Goal: Browse casually

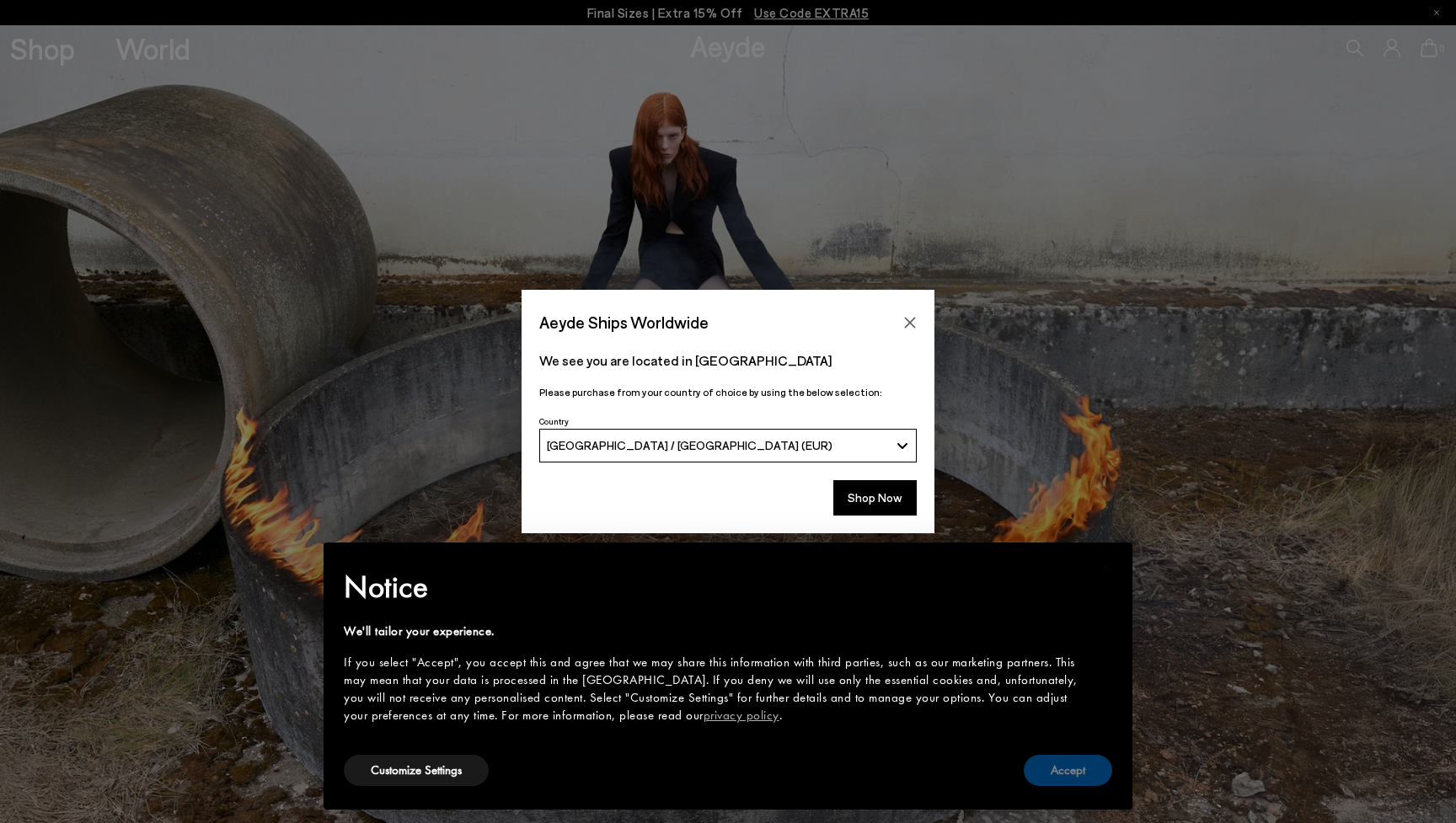
click at [1063, 771] on button "Accept" at bounding box center [1068, 770] width 88 height 31
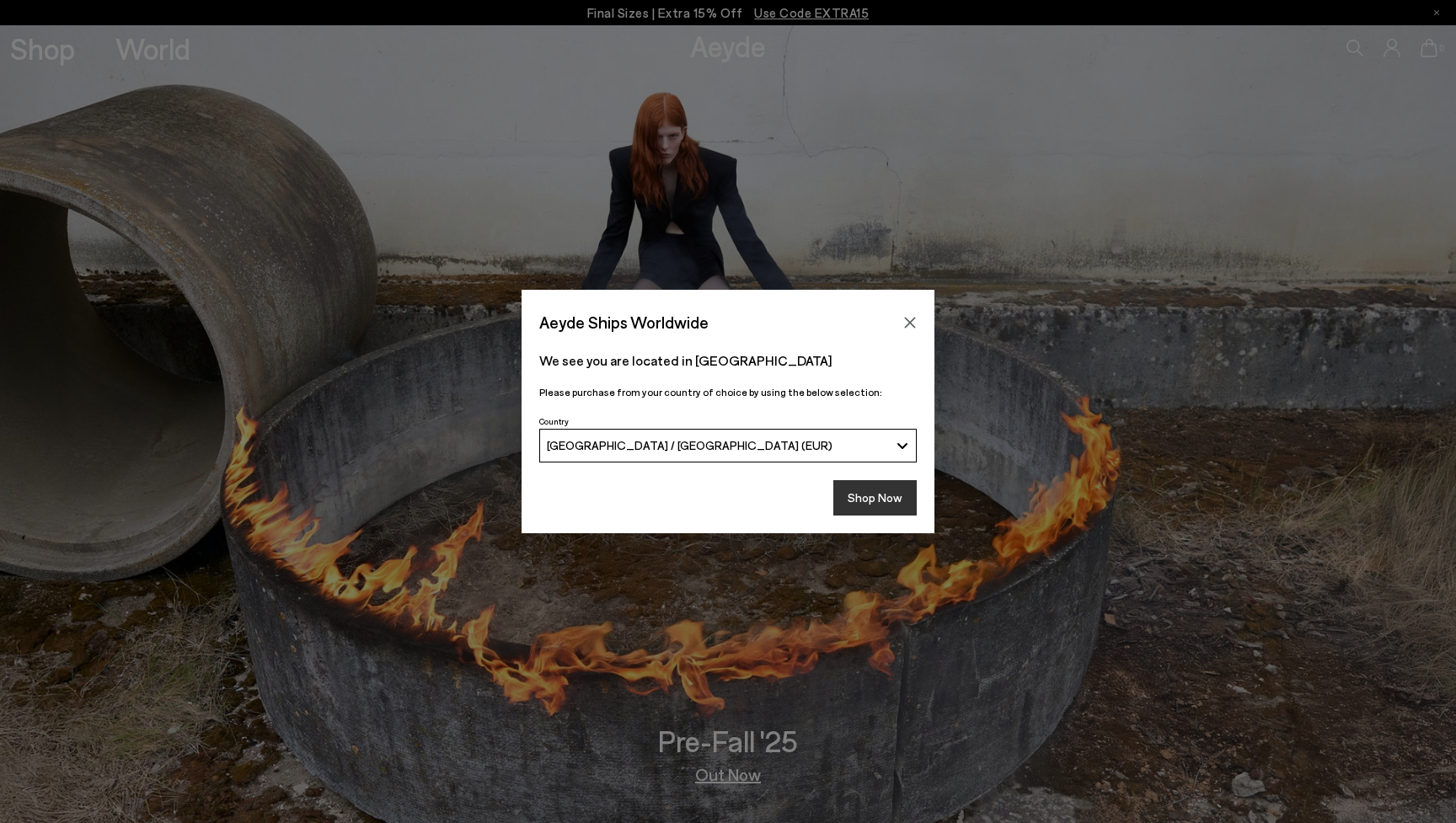
click at [877, 505] on button "Shop Now" at bounding box center [875, 497] width 84 height 35
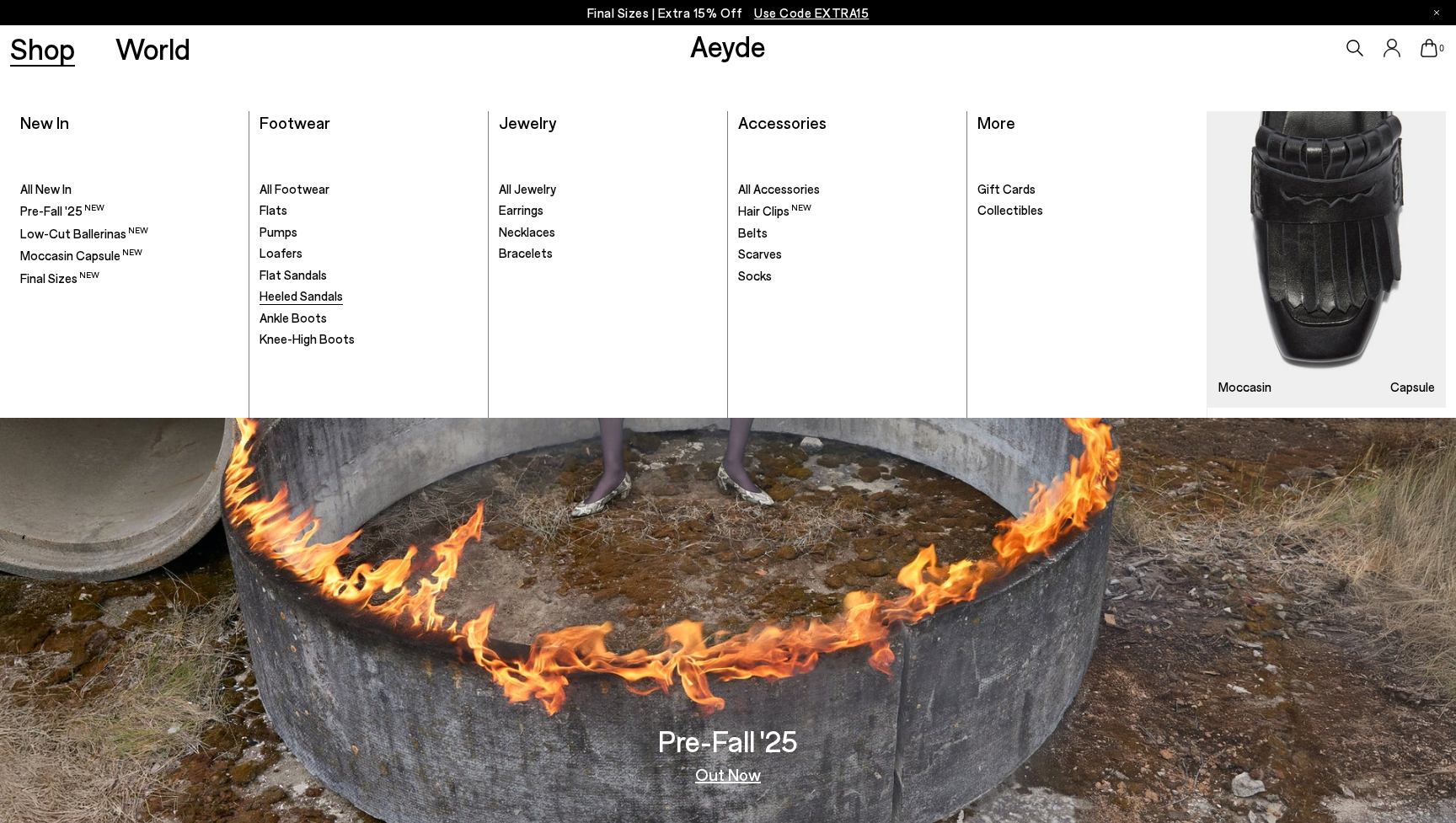
click at [292, 298] on span "Heeled Sandals" at bounding box center [301, 295] width 84 height 15
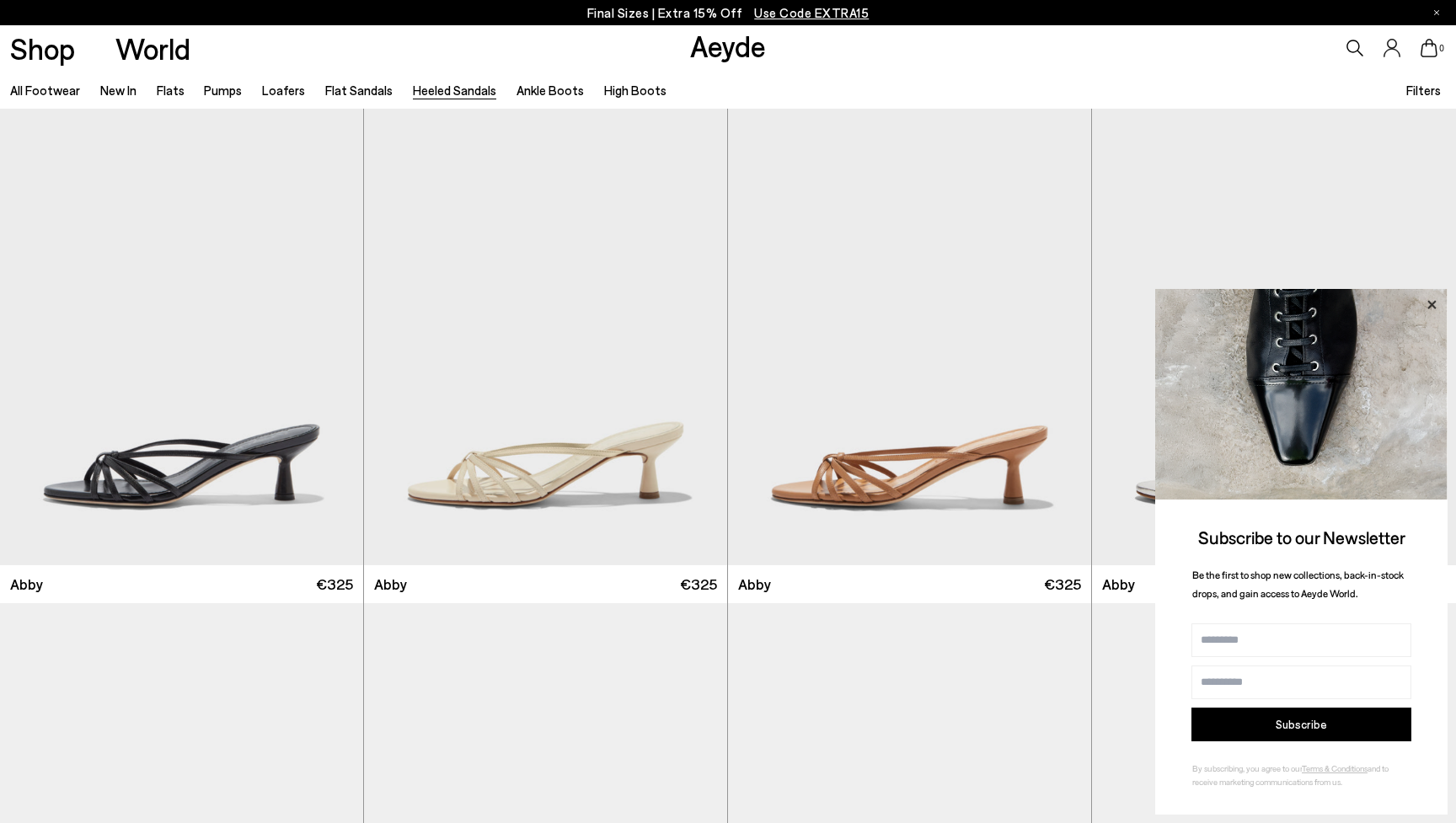
click at [1431, 305] on icon at bounding box center [1431, 303] width 8 height 8
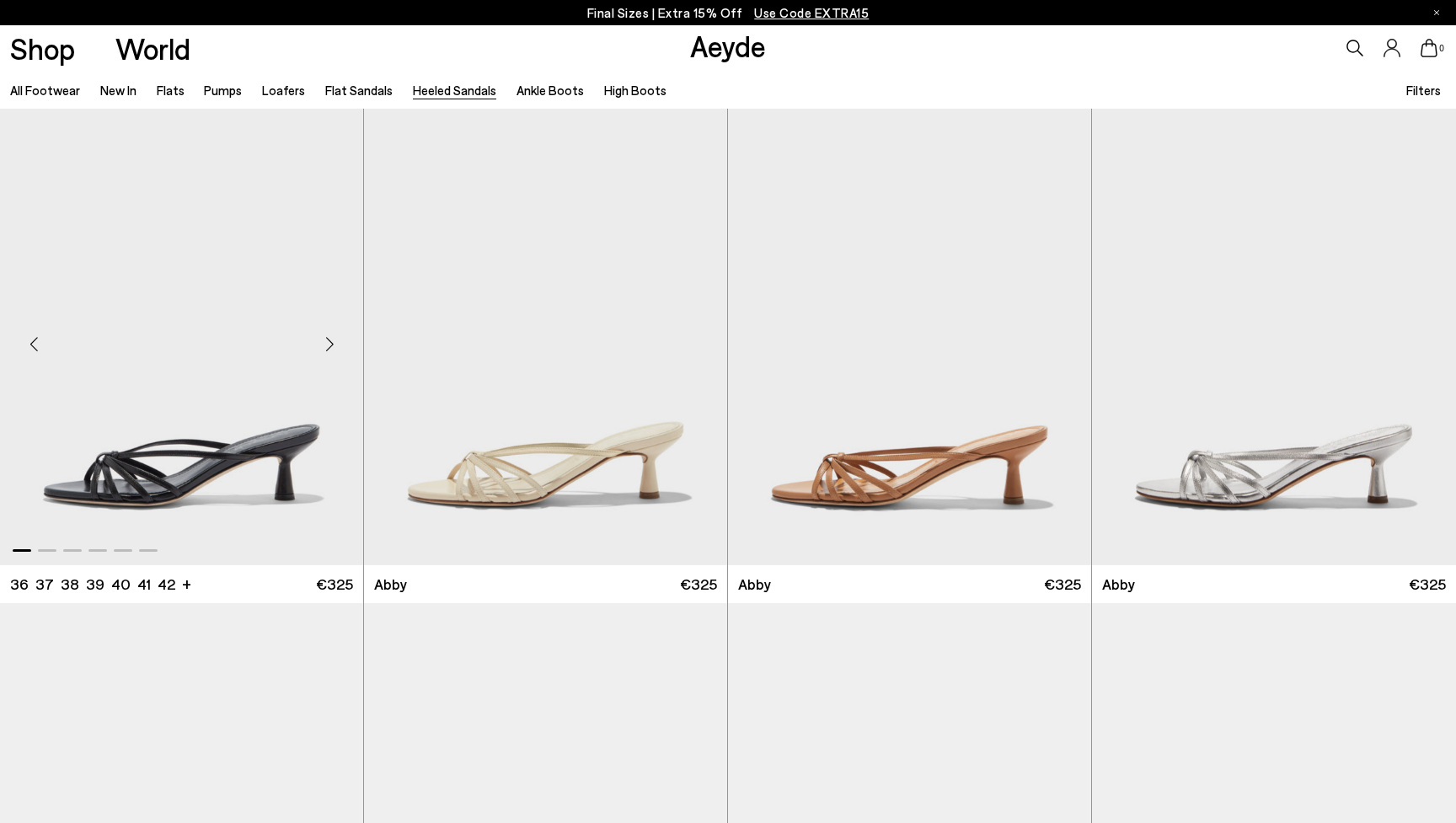
click at [327, 347] on div "Next slide" at bounding box center [329, 344] width 50 height 50
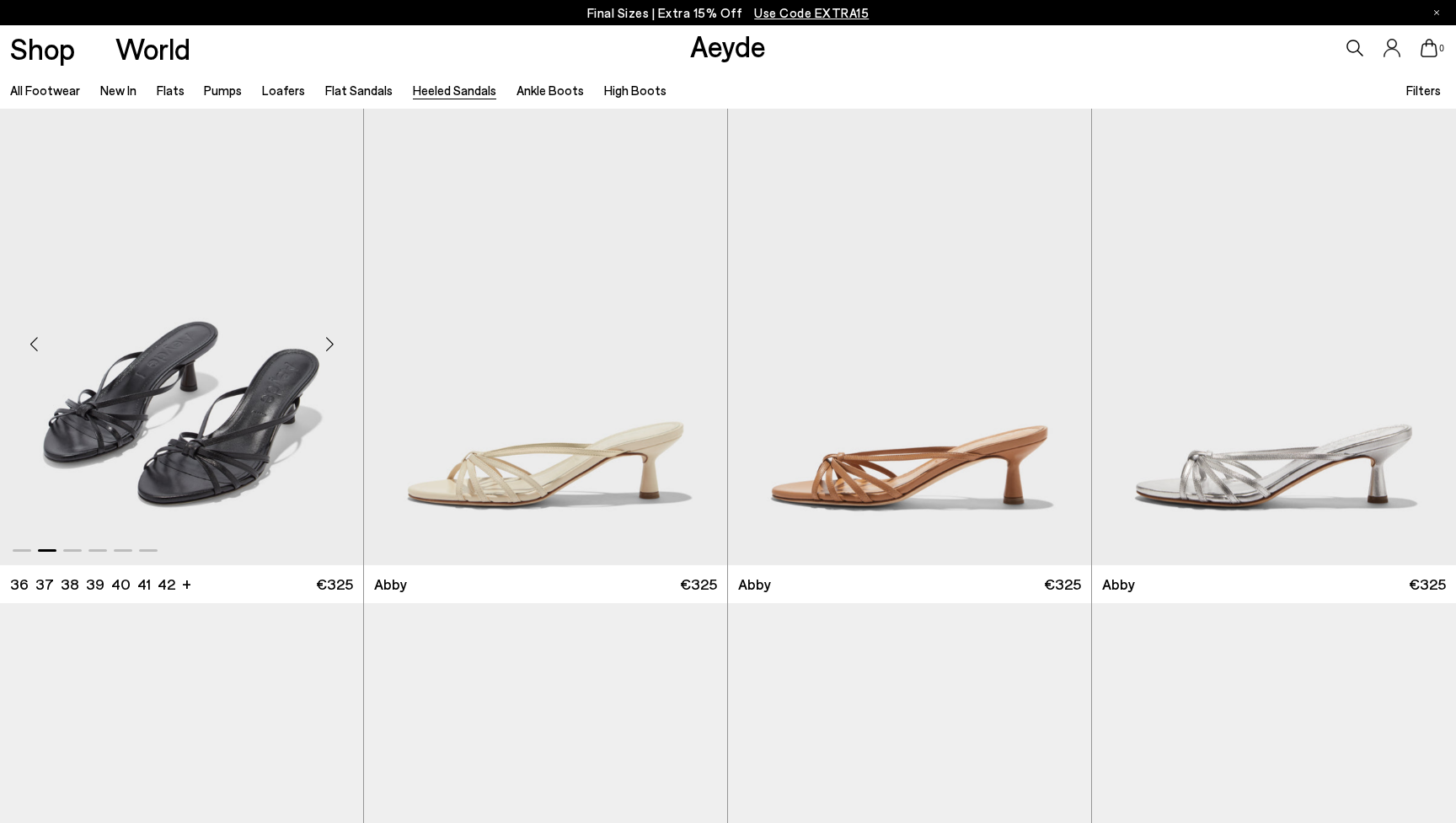
click at [329, 345] on div "Next slide" at bounding box center [329, 344] width 50 height 50
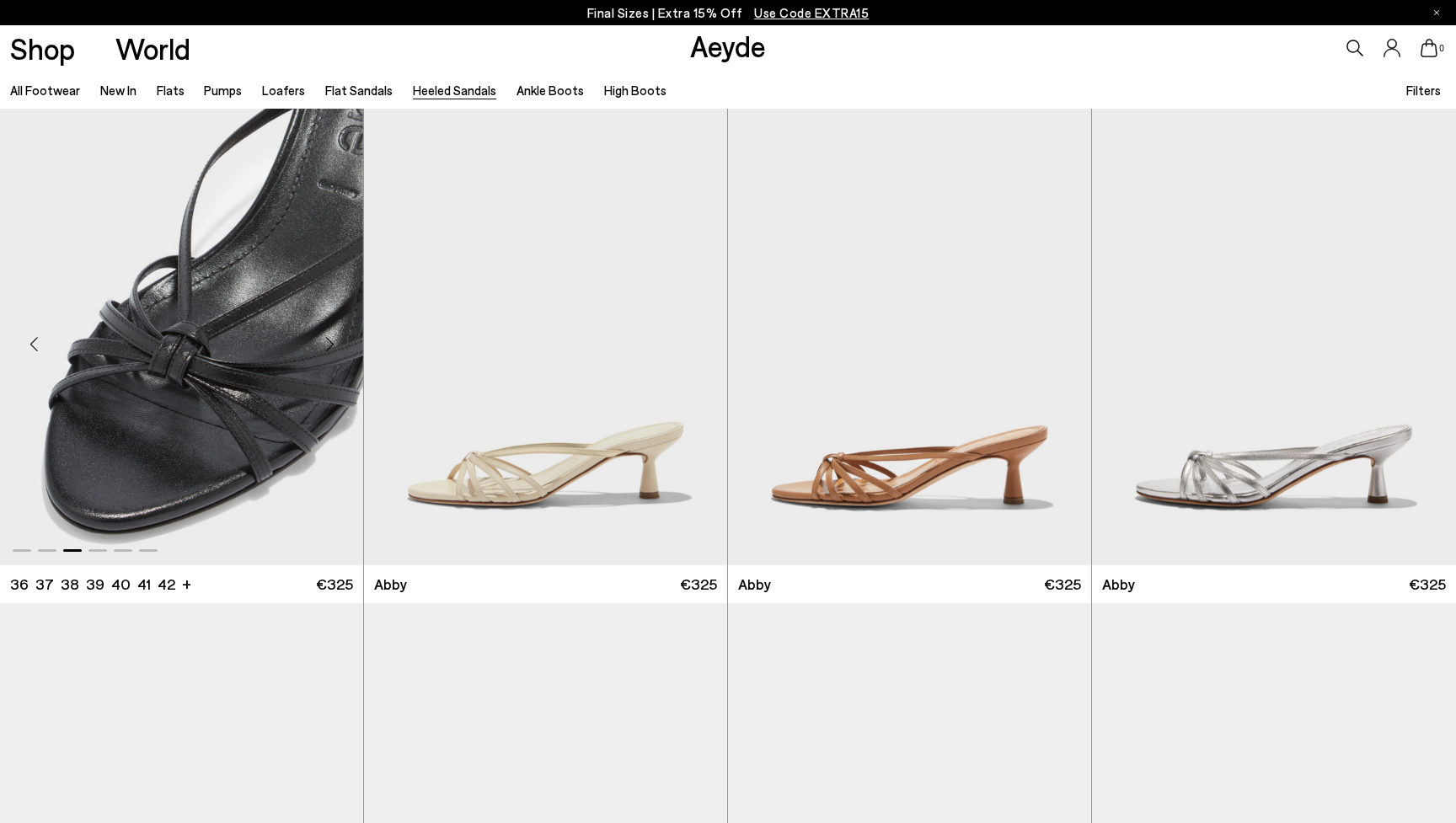
click at [329, 345] on div "Next slide" at bounding box center [329, 344] width 50 height 50
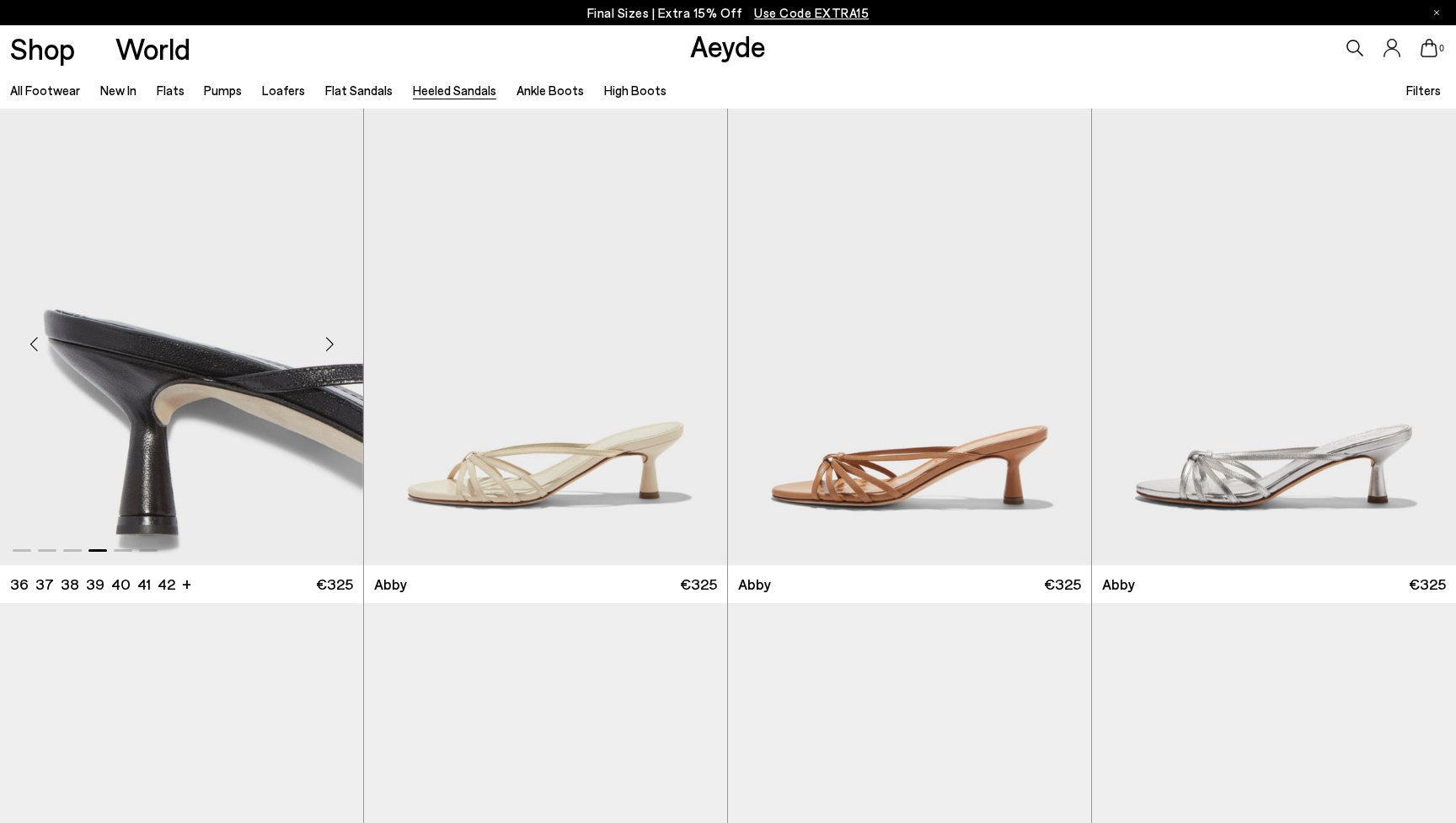
click at [329, 345] on div "Next slide" at bounding box center [329, 344] width 50 height 50
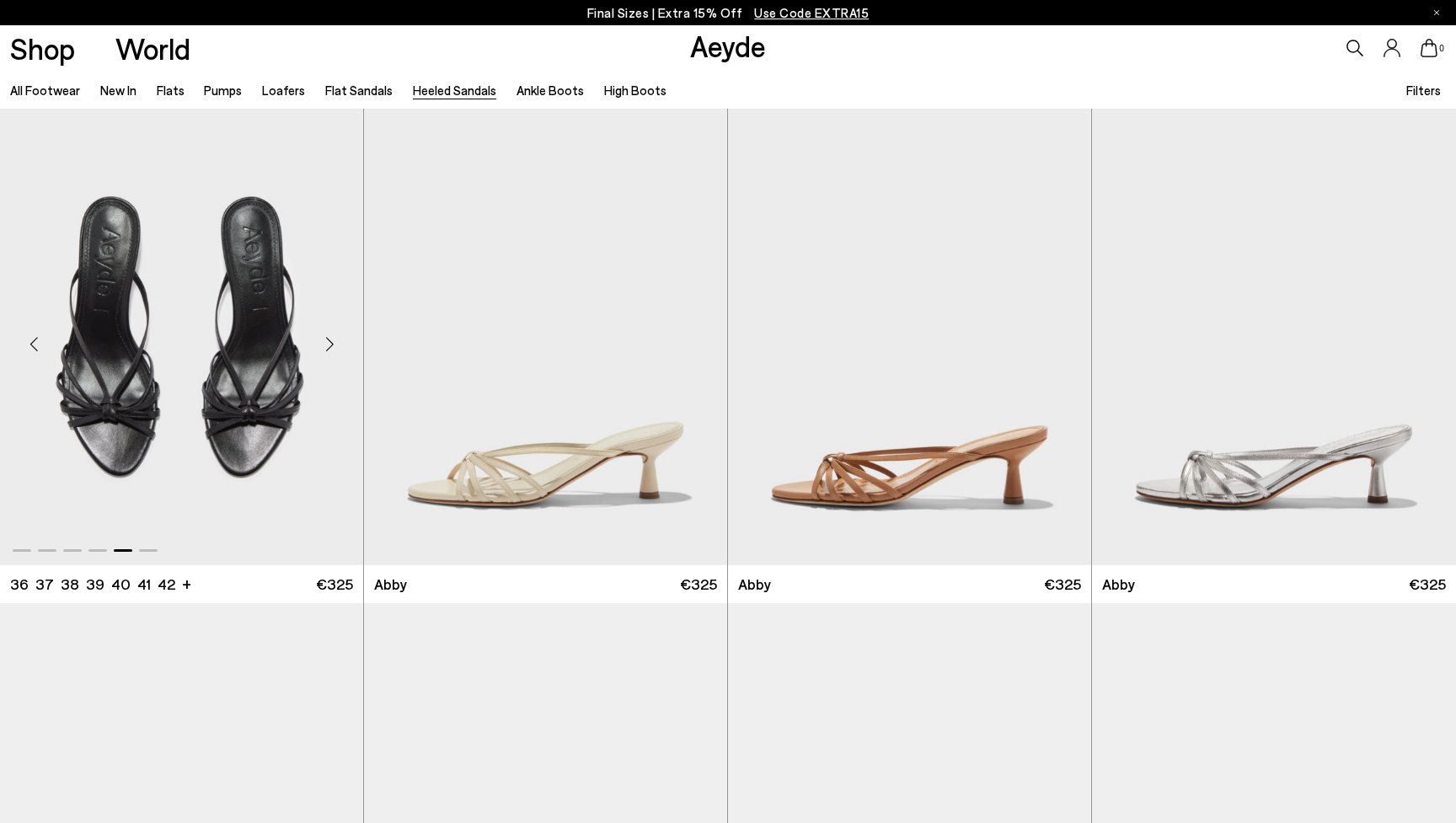
click at [329, 345] on div "Next slide" at bounding box center [329, 344] width 50 height 50
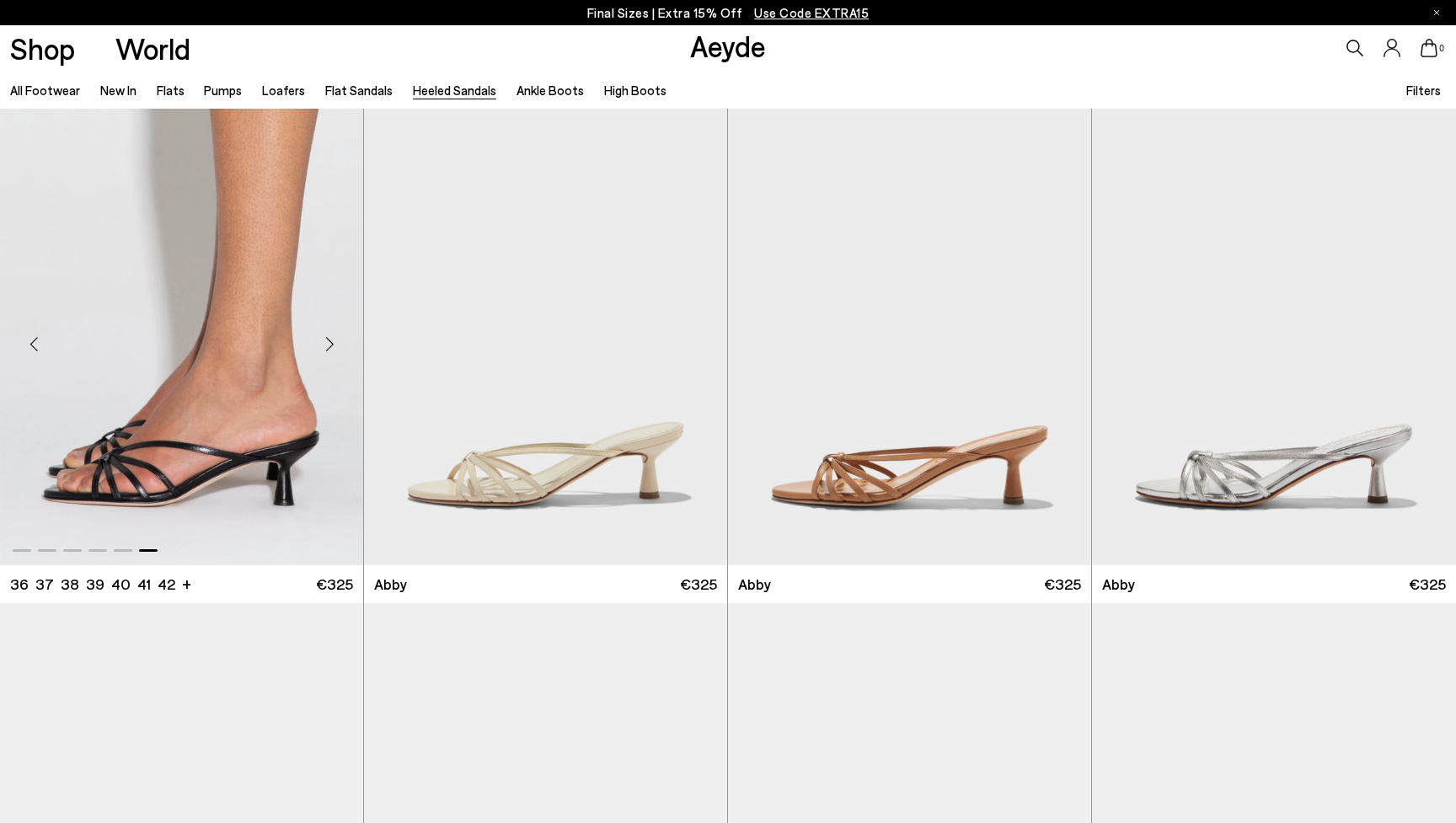
click at [329, 345] on div "Next slide" at bounding box center [329, 344] width 50 height 50
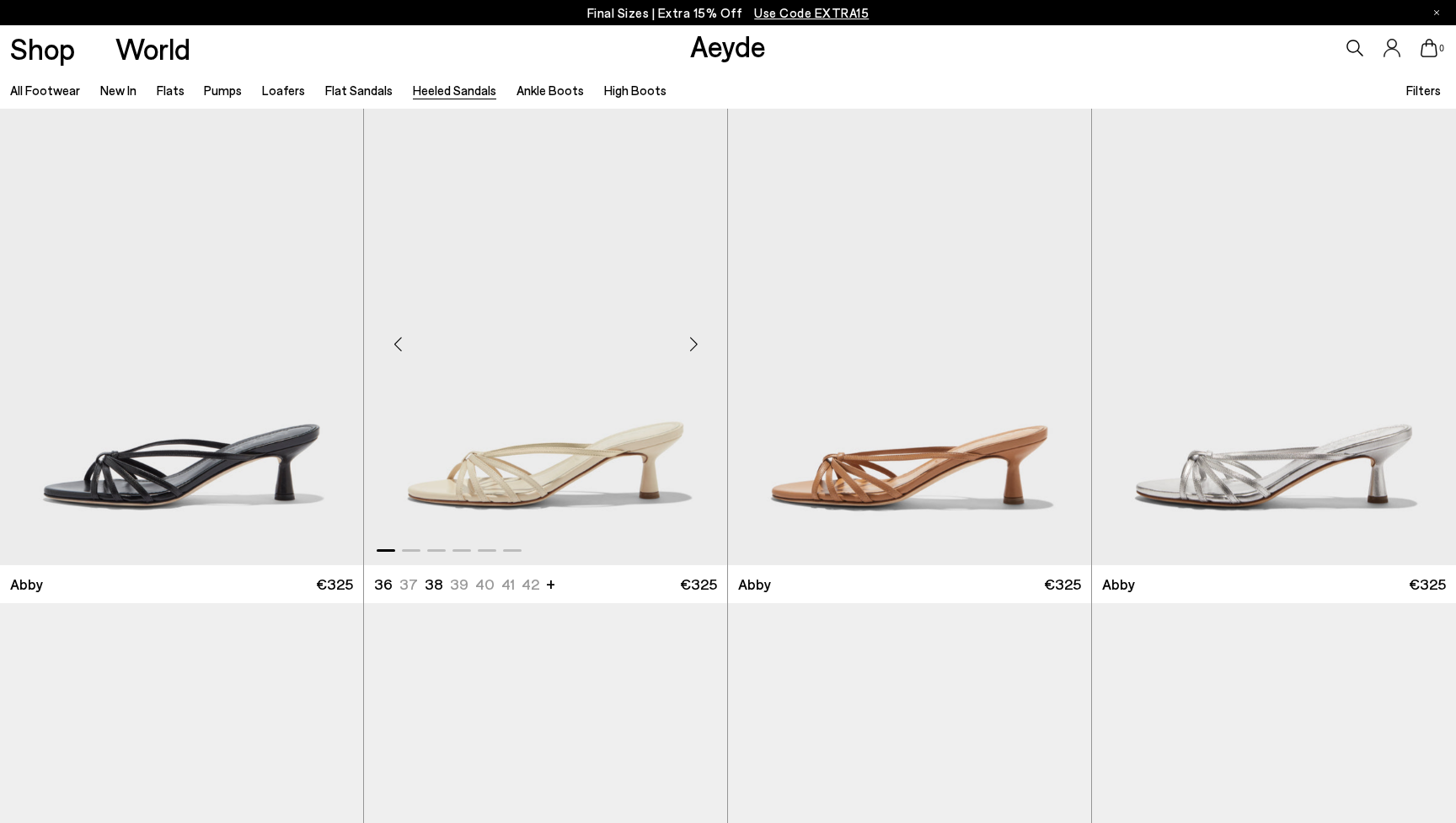
click at [693, 342] on div "Next slide" at bounding box center [693, 344] width 50 height 50
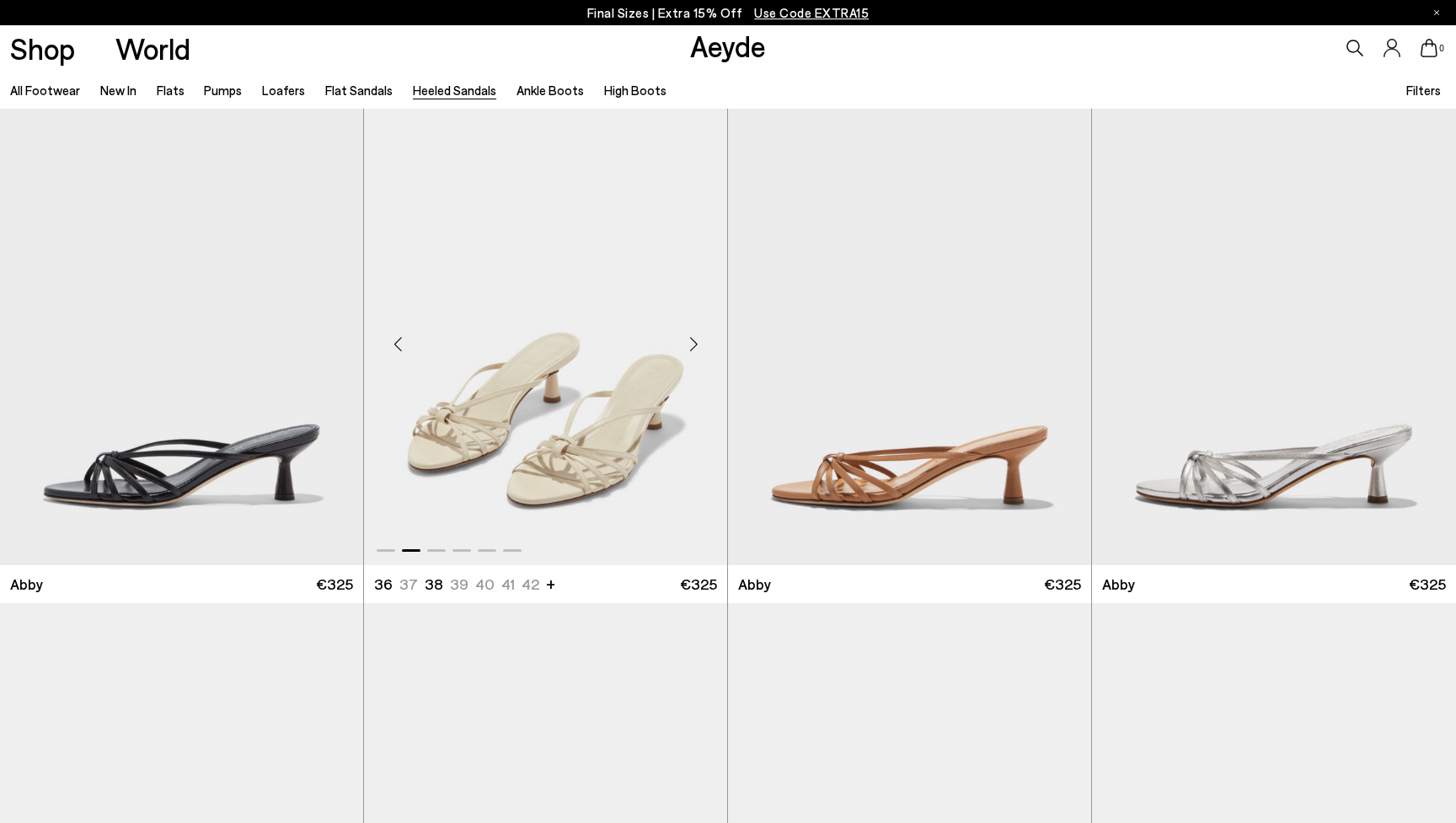
click at [693, 342] on div "Next slide" at bounding box center [693, 344] width 50 height 50
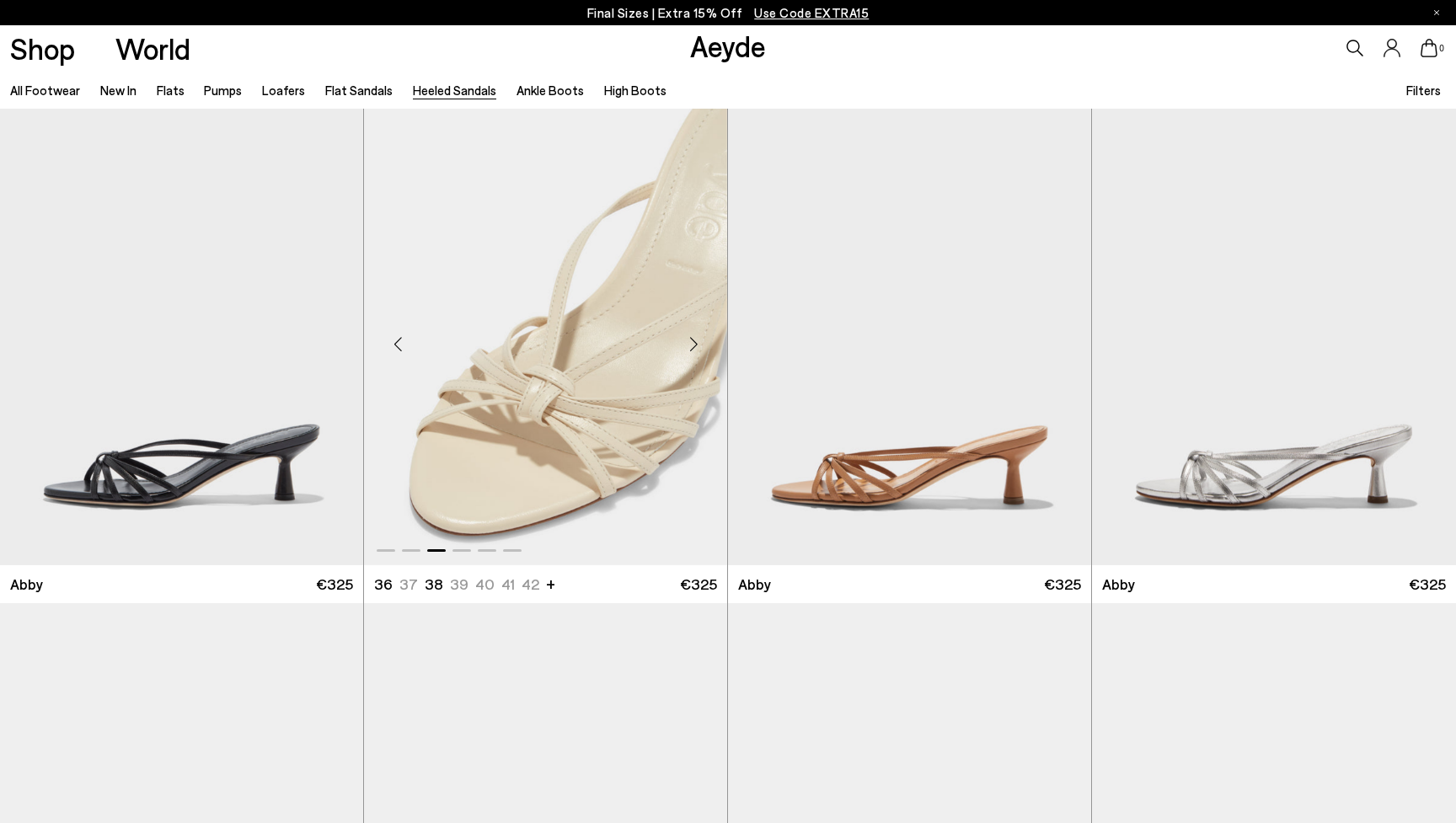
click at [693, 342] on div "Next slide" at bounding box center [693, 344] width 50 height 50
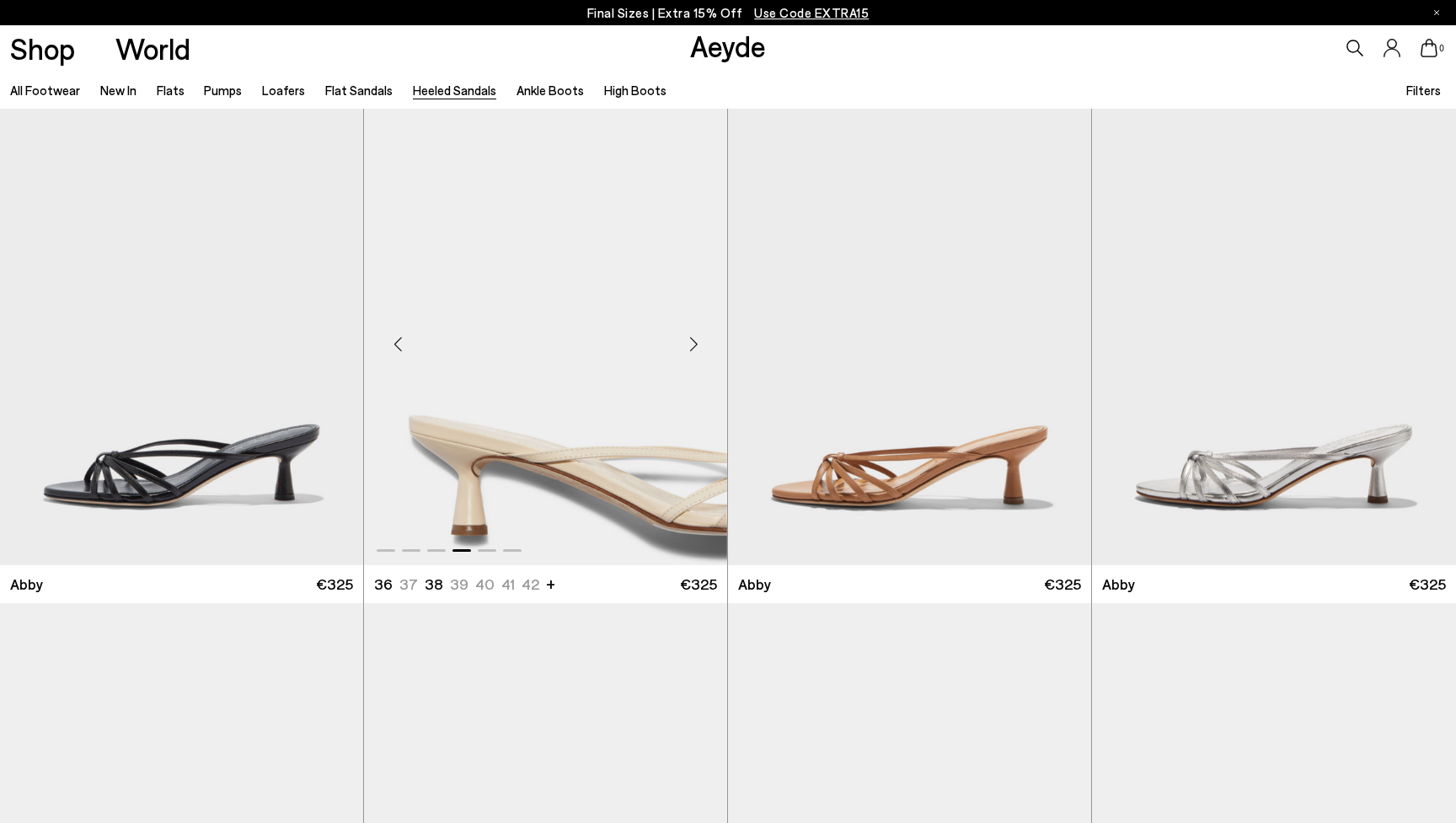
click at [693, 342] on div "Next slide" at bounding box center [693, 344] width 50 height 50
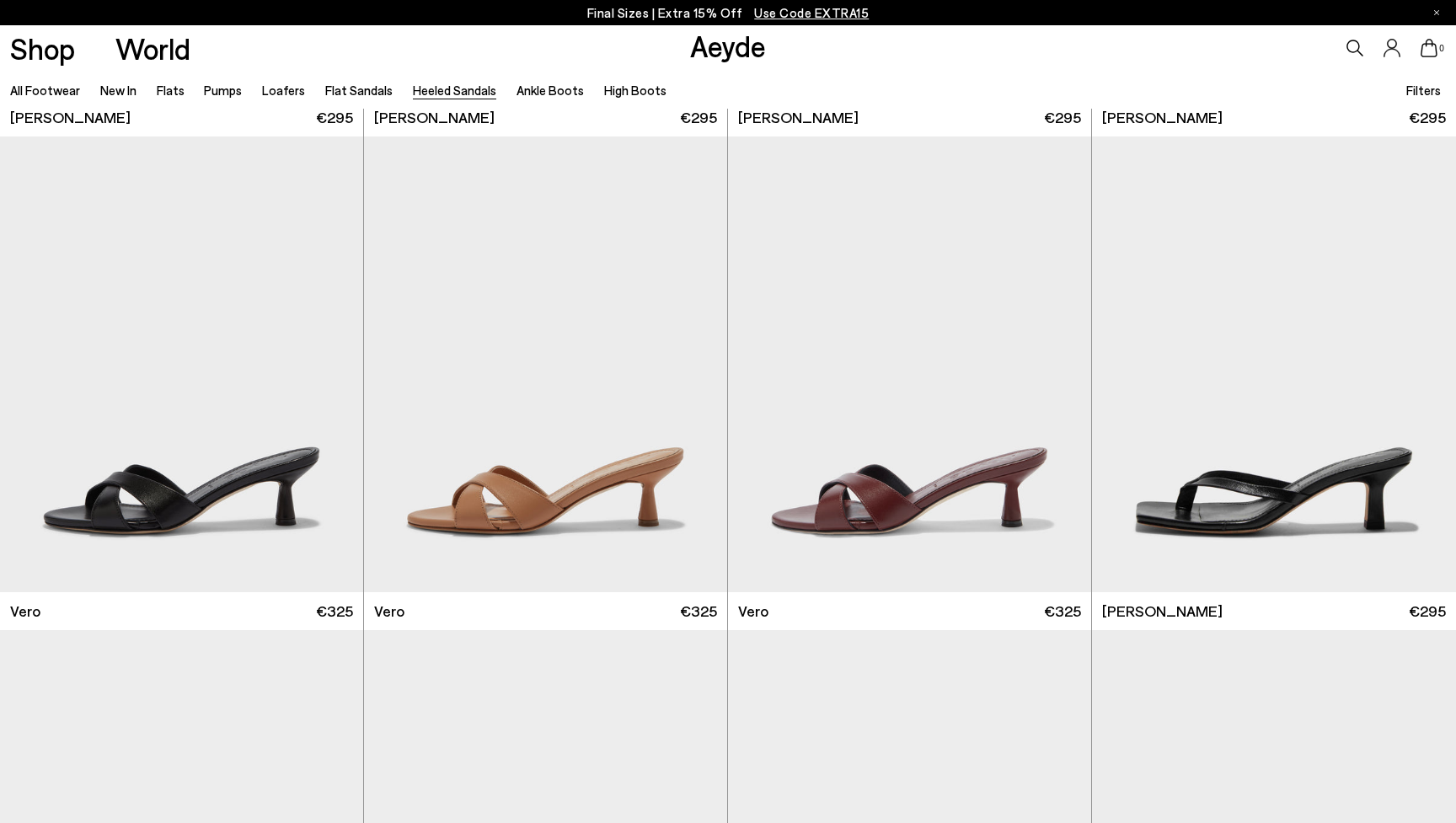
scroll to position [971, 0]
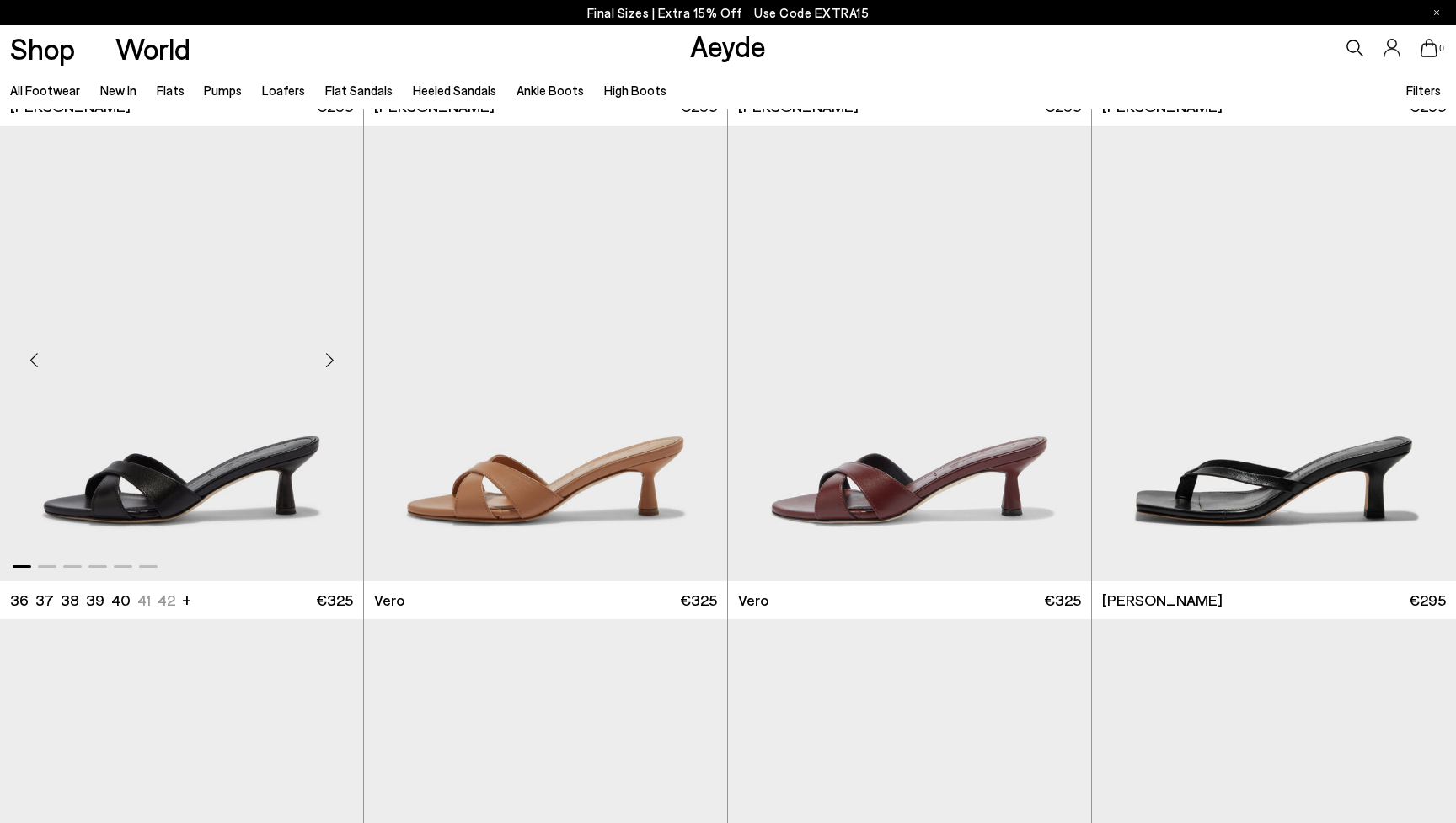
click at [333, 353] on div "Next slide" at bounding box center [329, 360] width 50 height 50
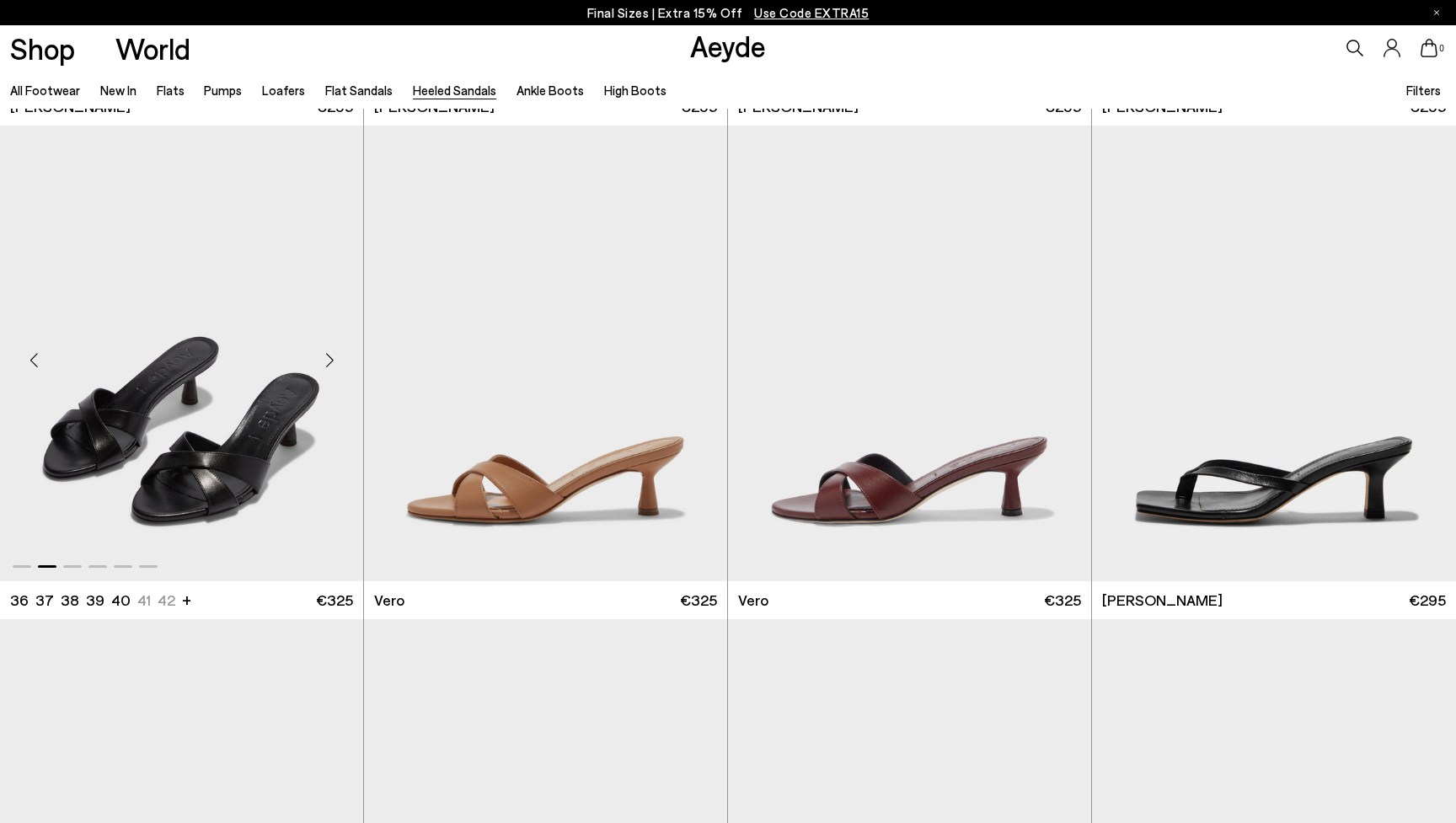
click at [333, 353] on div "Next slide" at bounding box center [329, 360] width 50 height 50
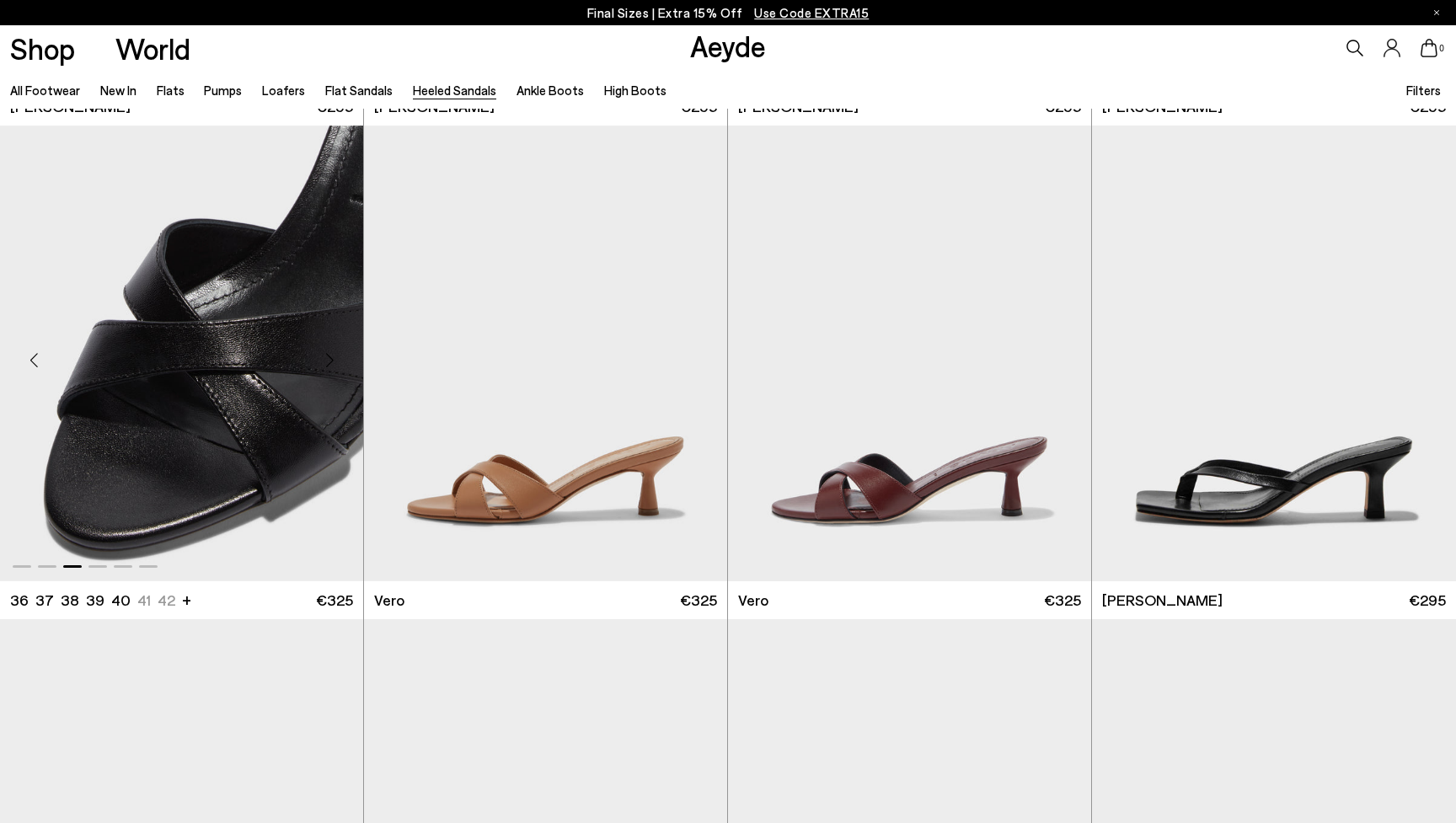
click at [333, 353] on div "Next slide" at bounding box center [329, 360] width 50 height 50
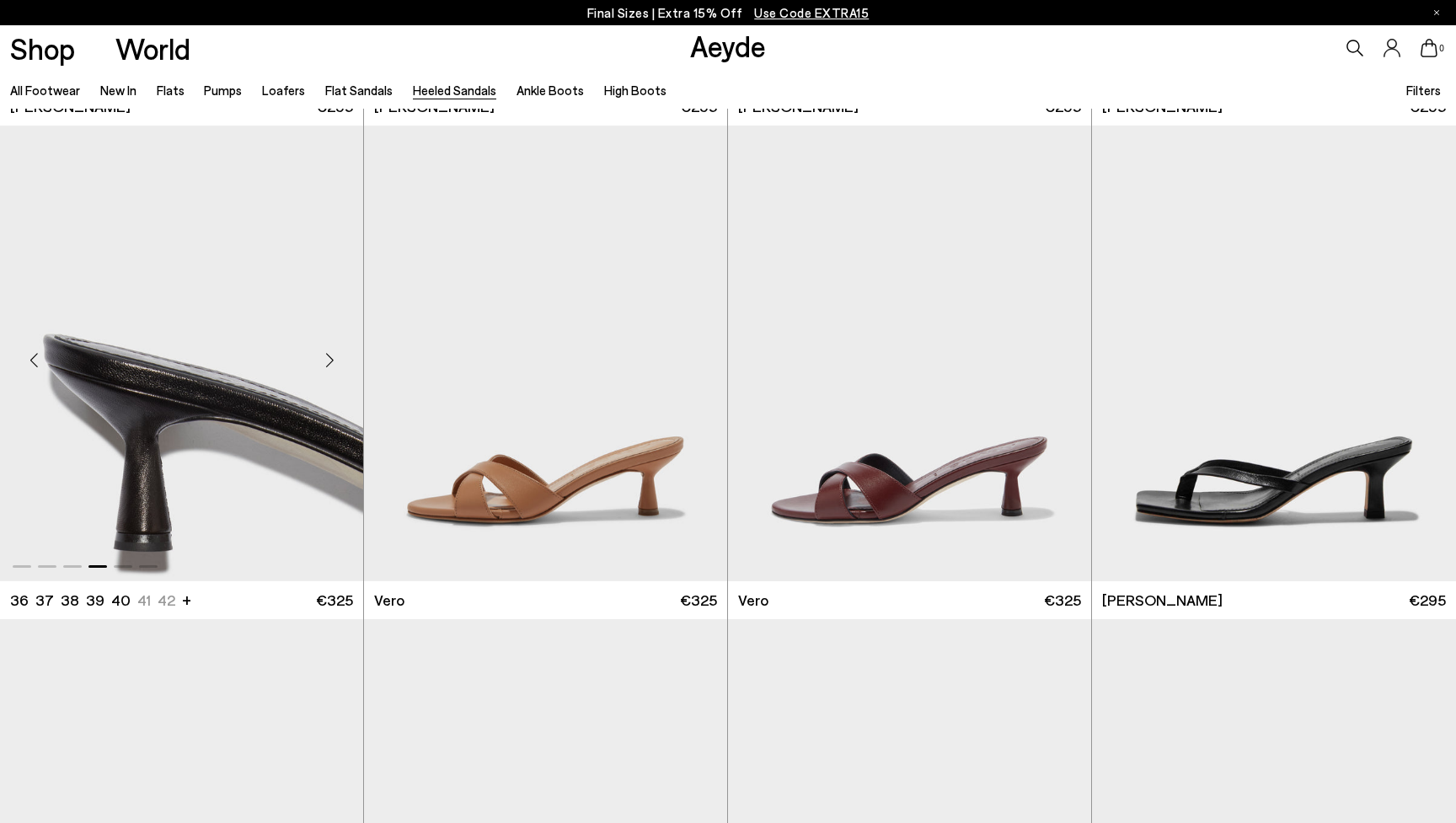
click at [333, 353] on div "Next slide" at bounding box center [329, 360] width 50 height 50
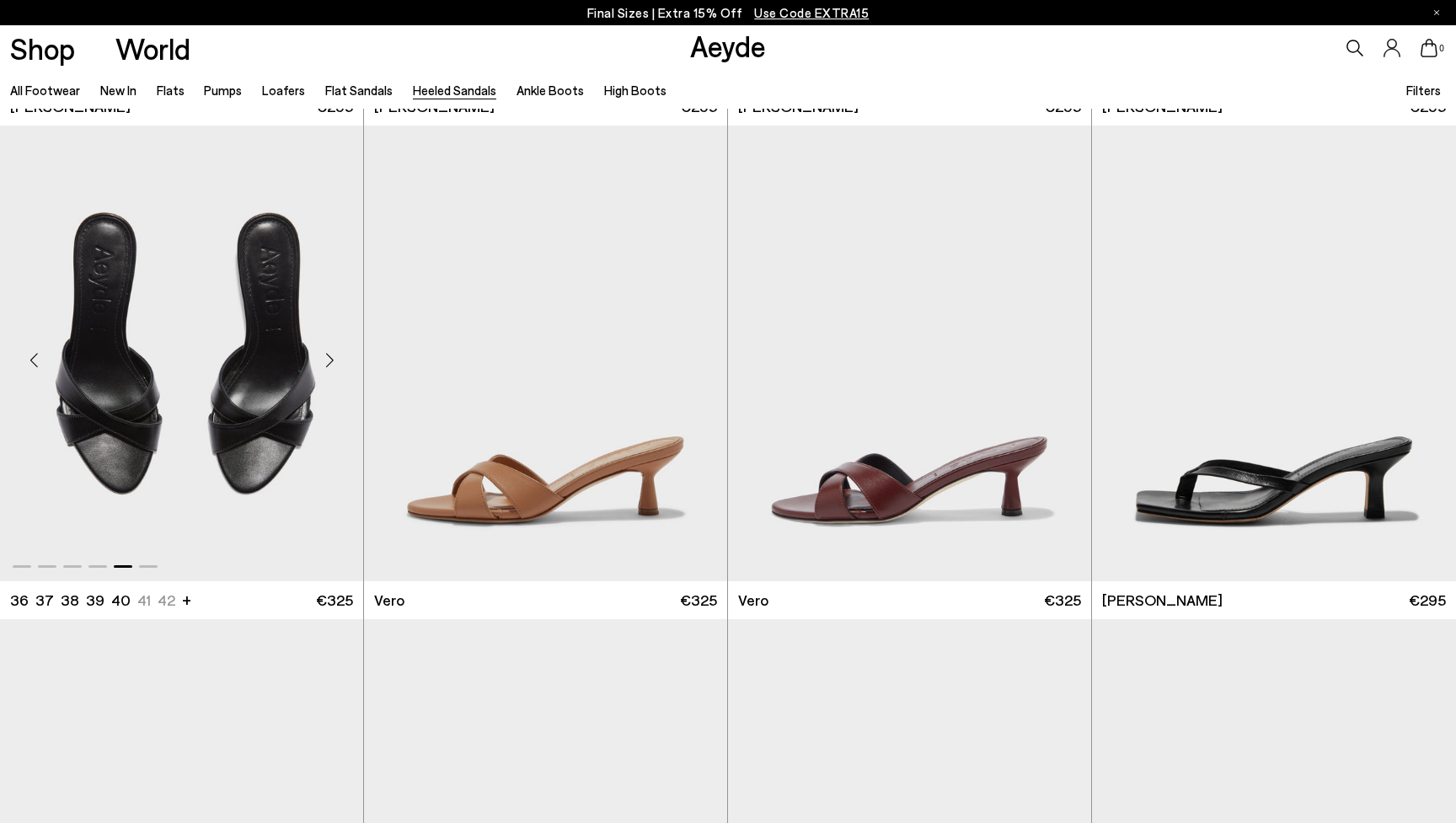
click at [333, 353] on div "Next slide" at bounding box center [329, 360] width 50 height 50
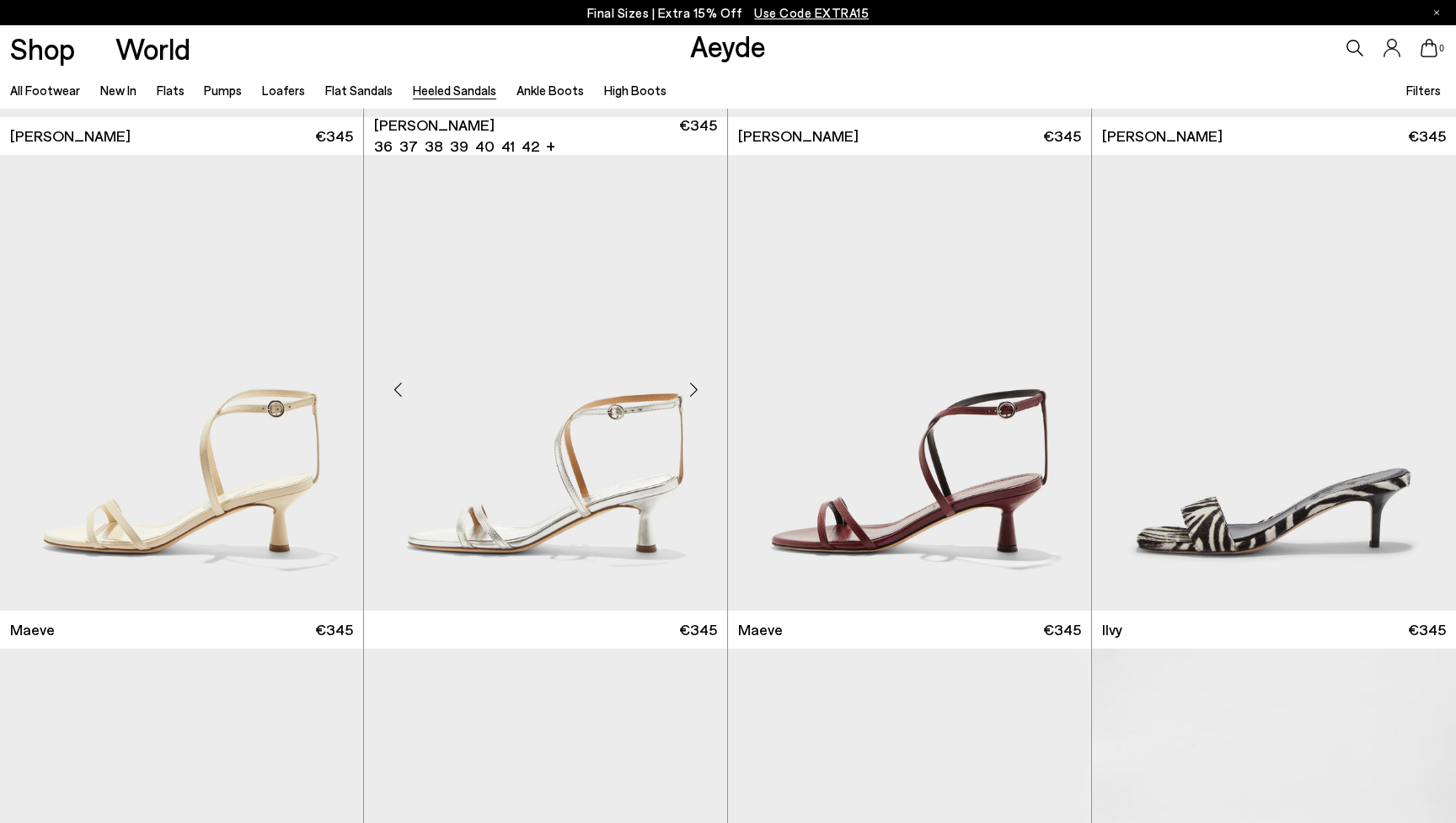
scroll to position [2426, 0]
click at [325, 390] on div "Next slide" at bounding box center [329, 389] width 50 height 50
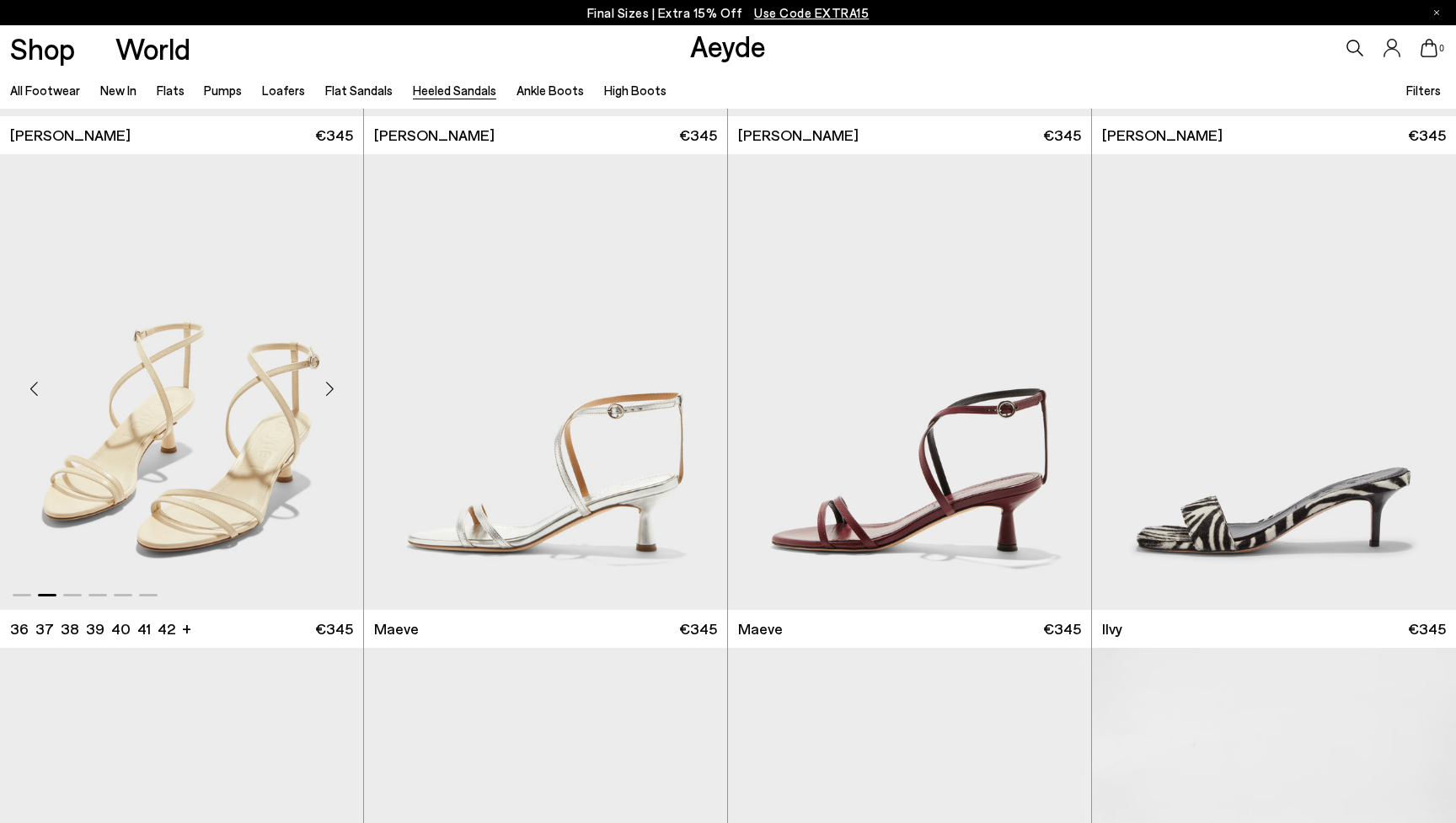
click at [335, 387] on div "Next slide" at bounding box center [329, 389] width 50 height 50
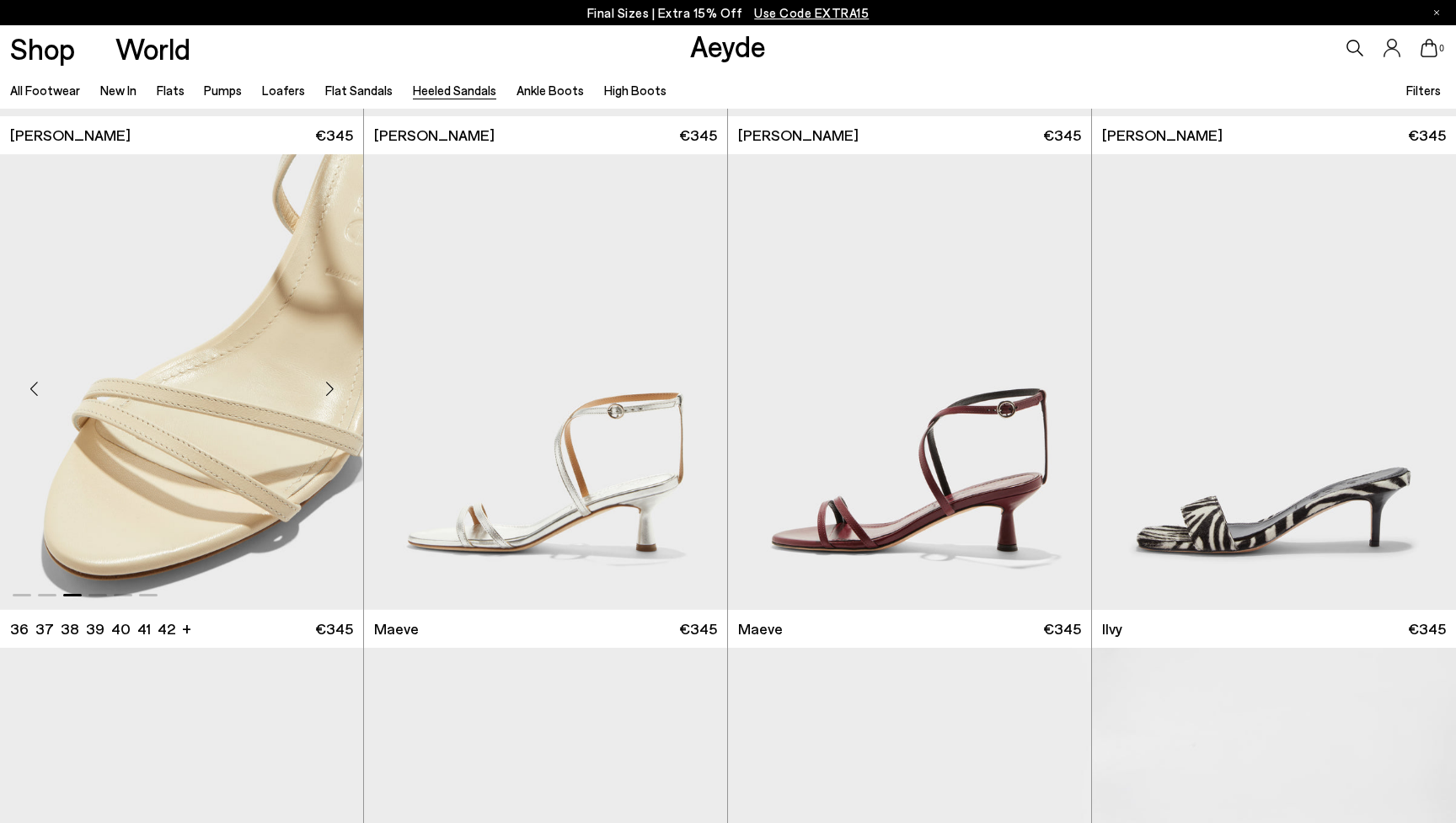
click at [335, 387] on div "Next slide" at bounding box center [329, 389] width 50 height 50
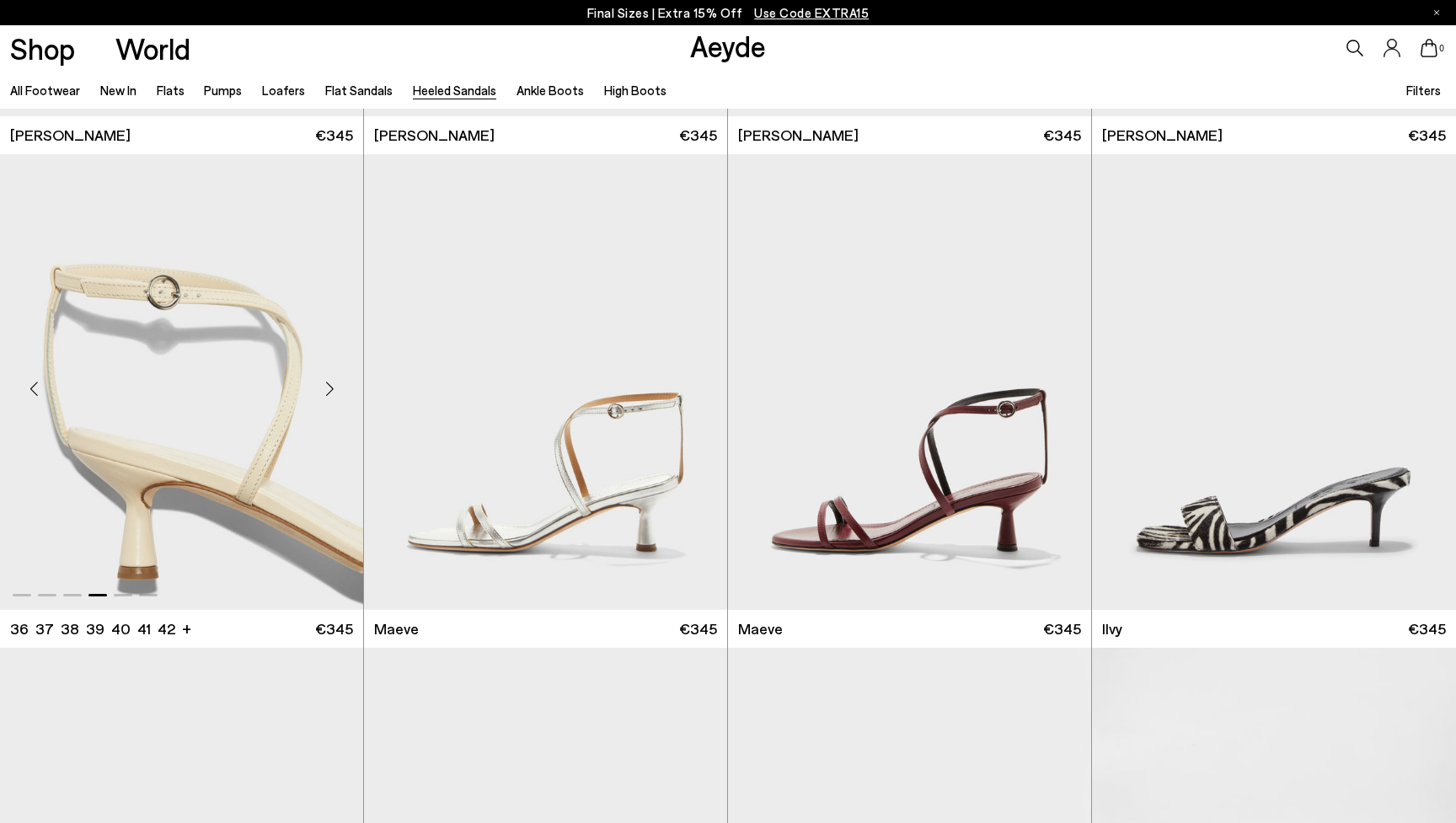
click at [335, 387] on div "Next slide" at bounding box center [329, 389] width 50 height 50
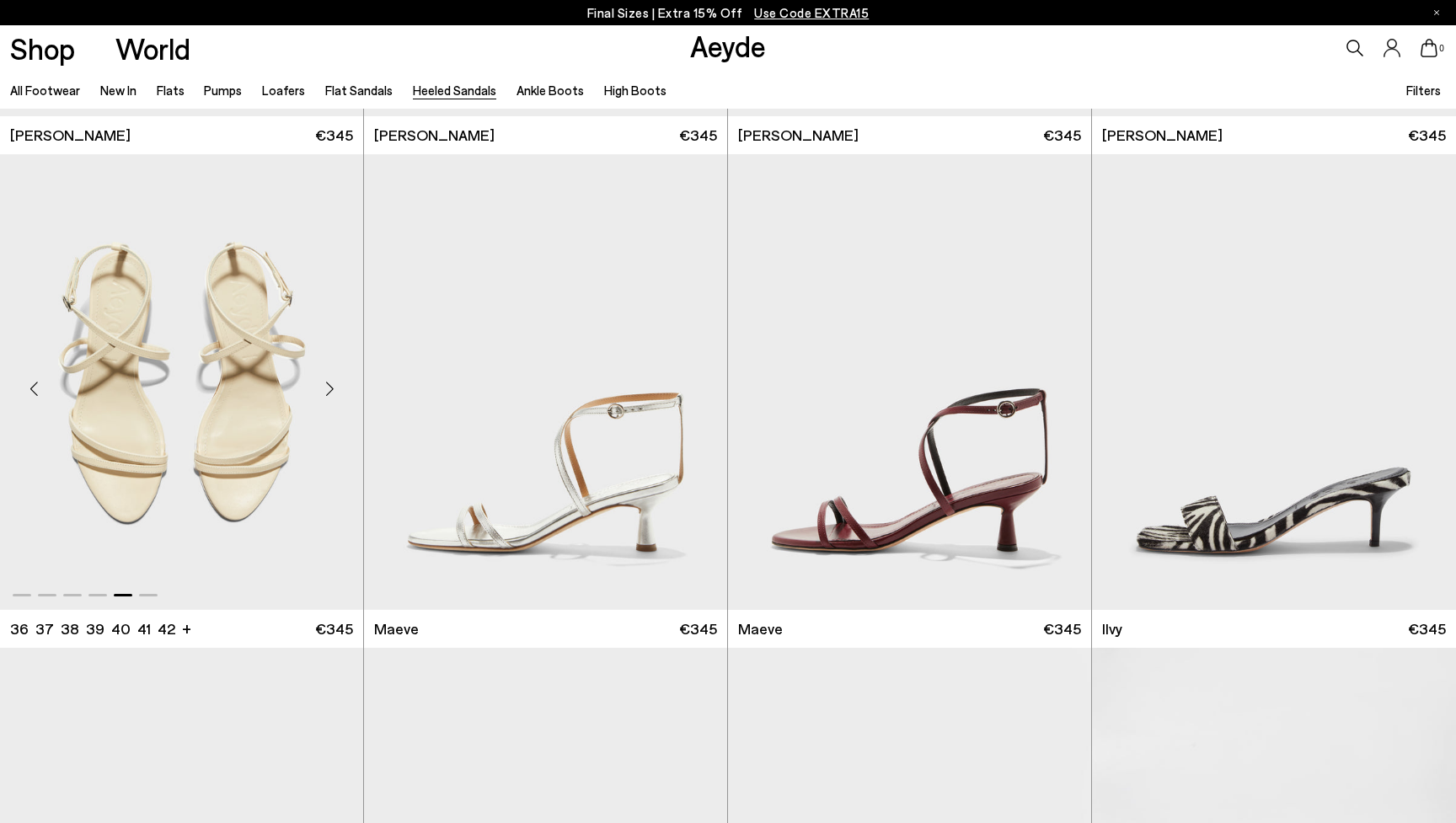
click at [335, 387] on div "Next slide" at bounding box center [329, 389] width 50 height 50
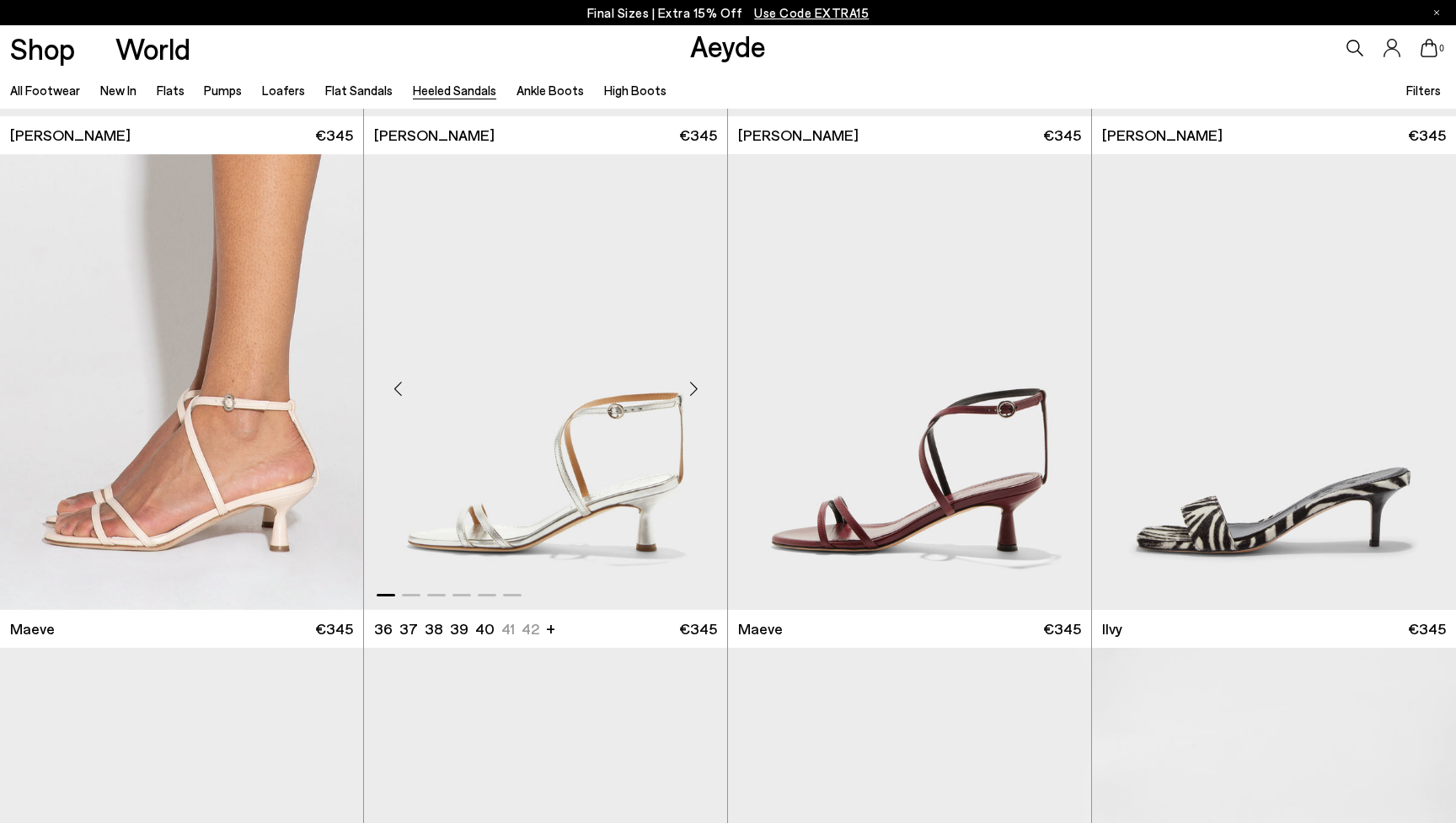
click at [693, 385] on div "Next slide" at bounding box center [693, 389] width 50 height 50
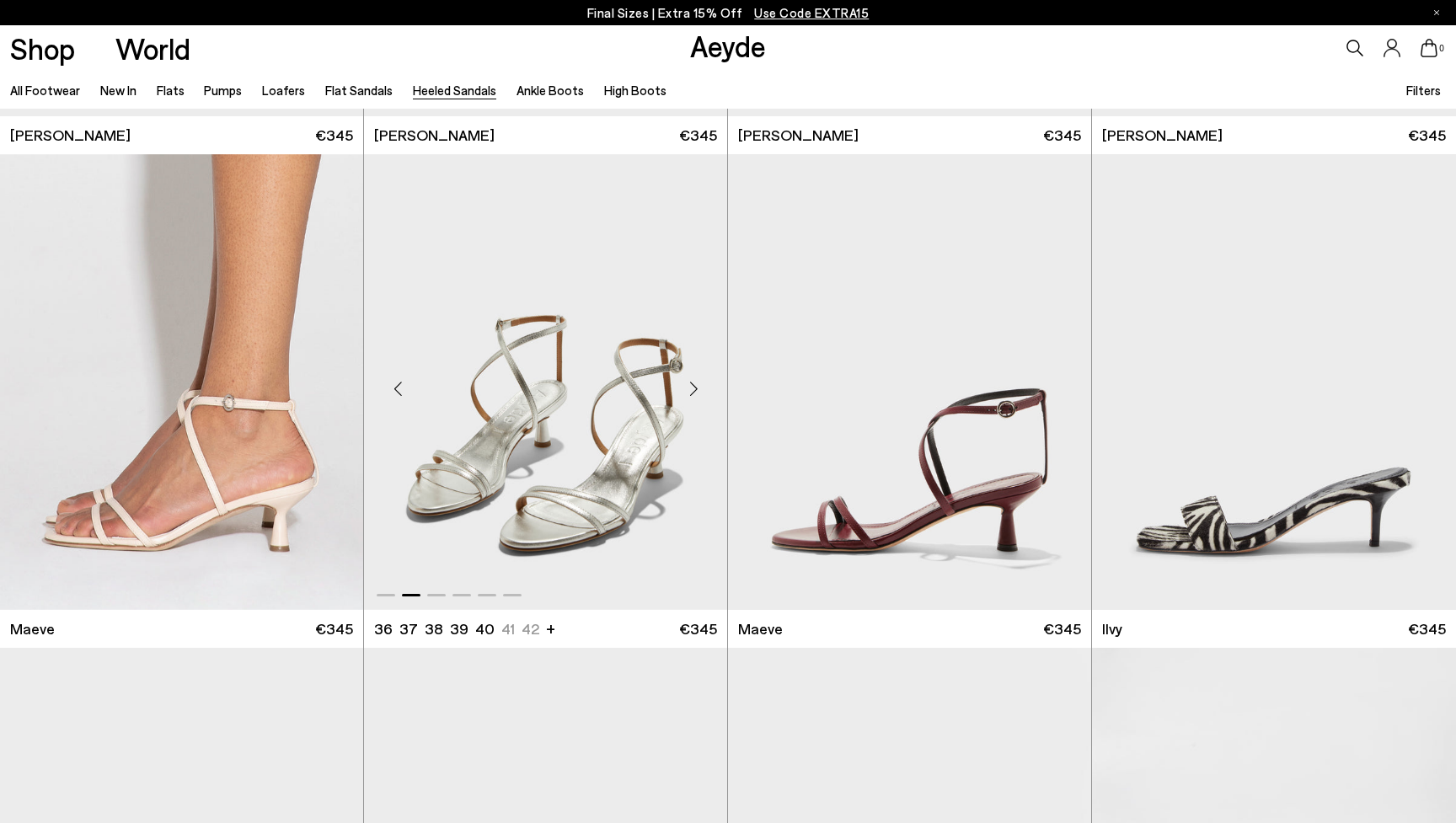
click at [693, 385] on div "Next slide" at bounding box center [693, 389] width 50 height 50
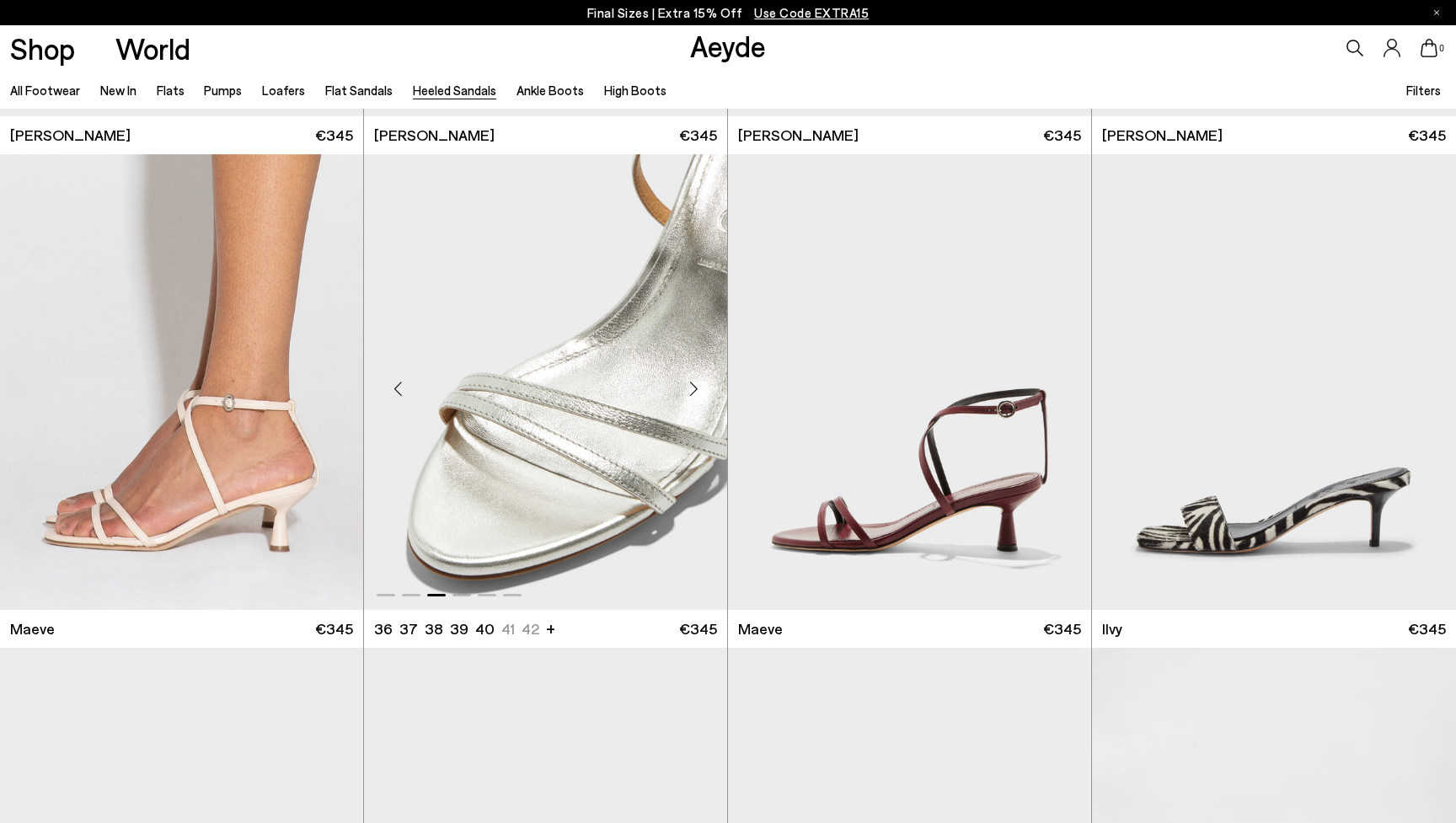
click at [693, 385] on div "Next slide" at bounding box center [693, 389] width 50 height 50
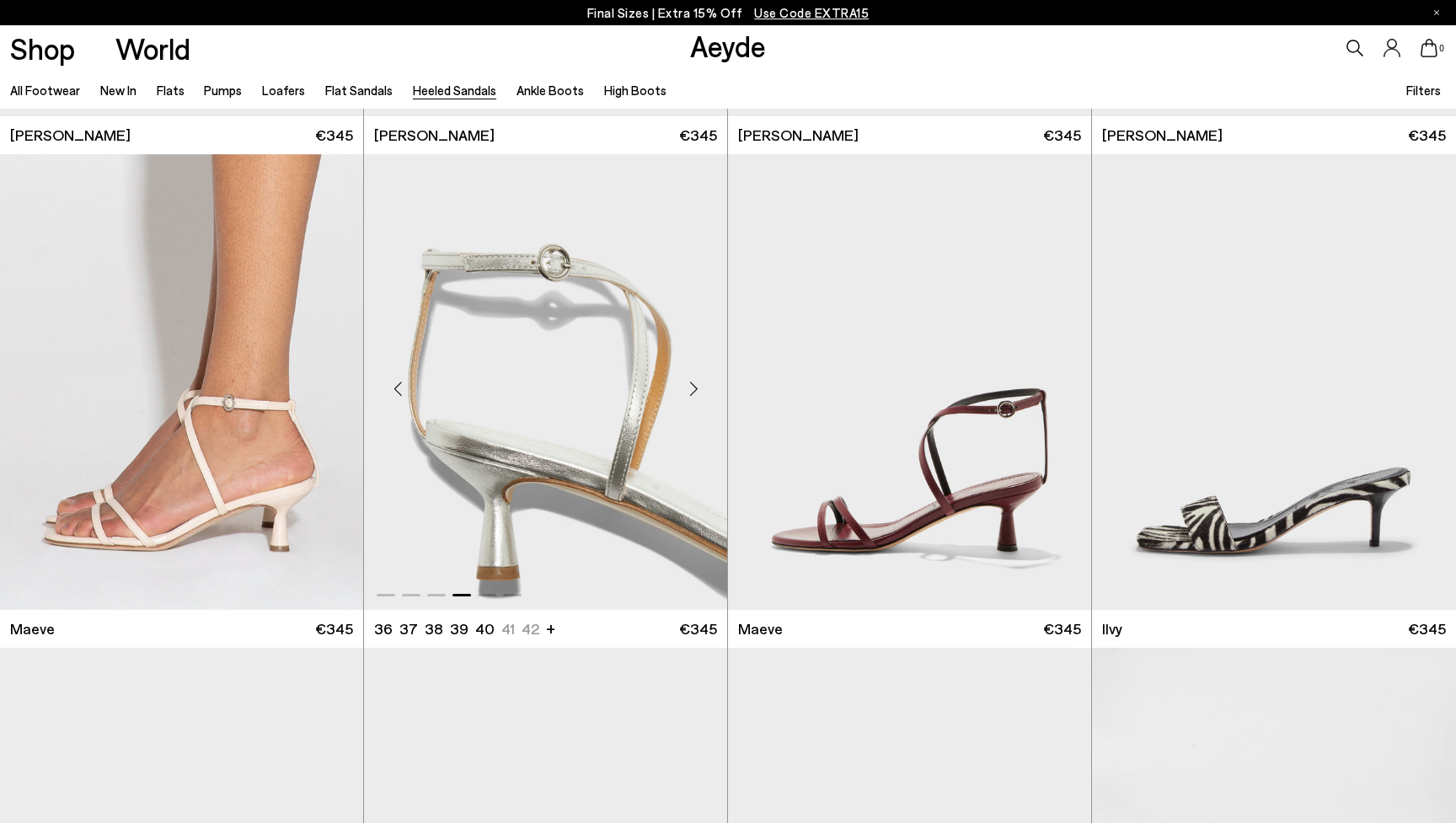
click at [693, 385] on div "Next slide" at bounding box center [693, 389] width 50 height 50
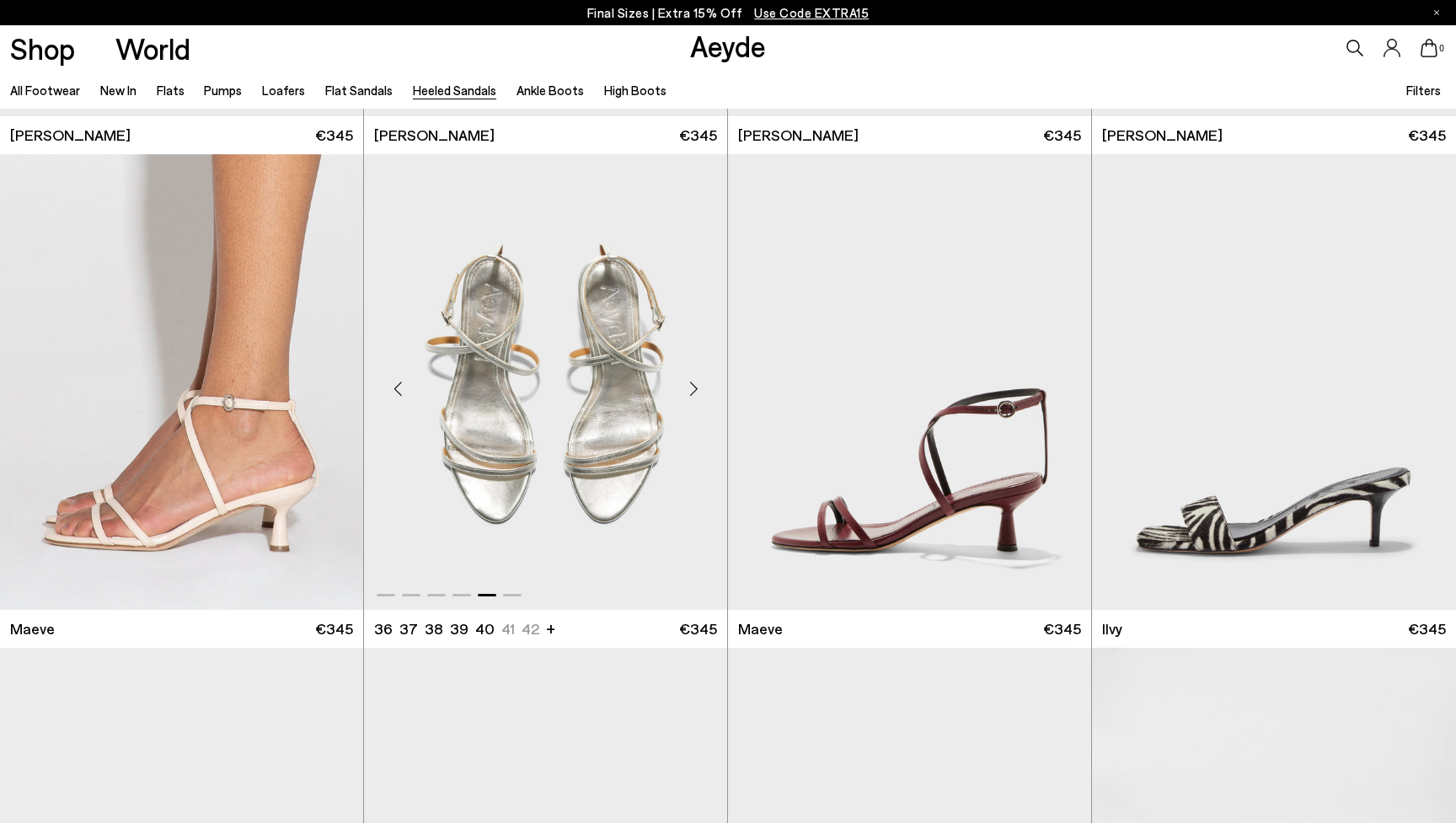
click at [693, 385] on div "Next slide" at bounding box center [693, 389] width 50 height 50
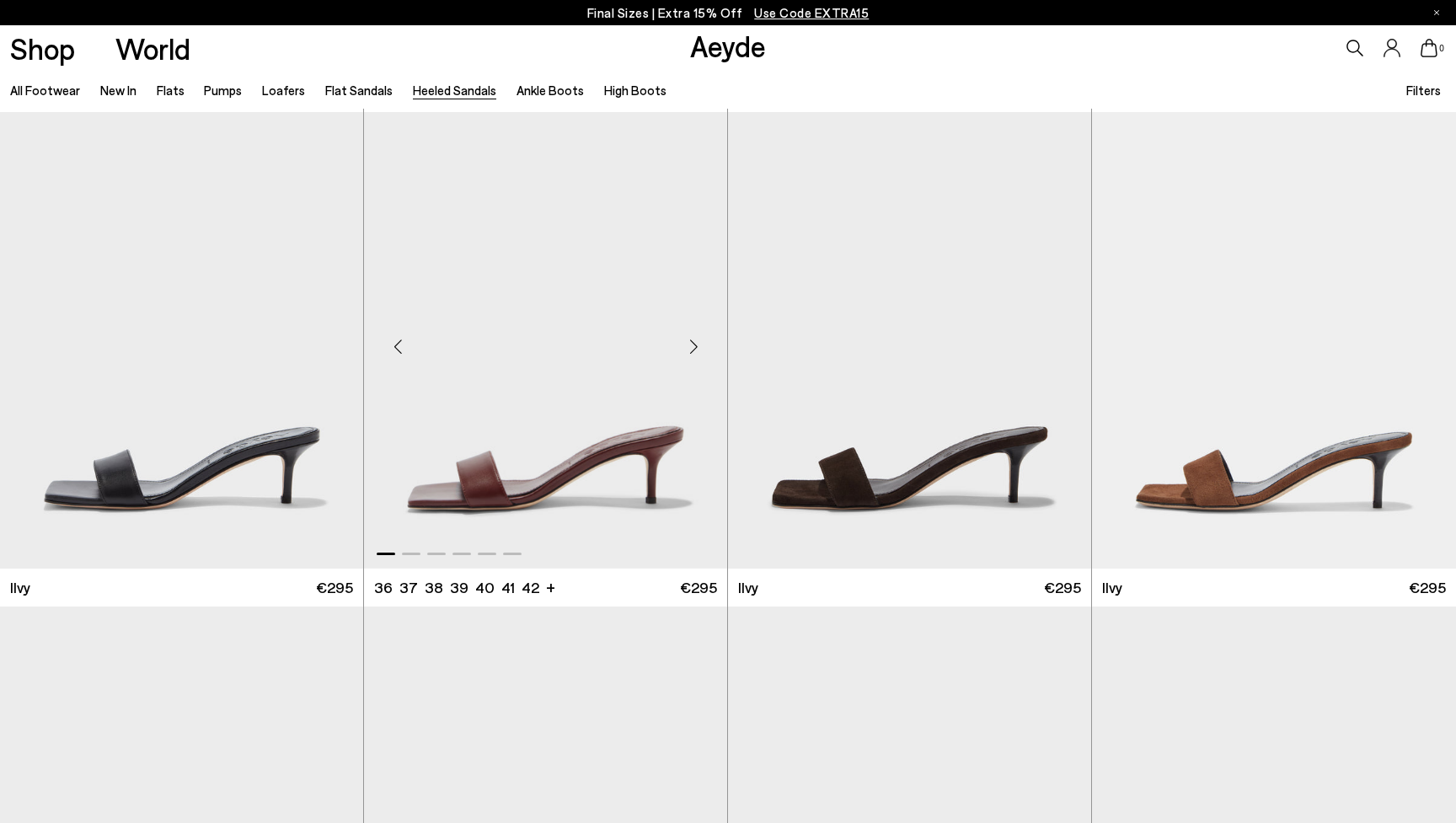
scroll to position [3457, 0]
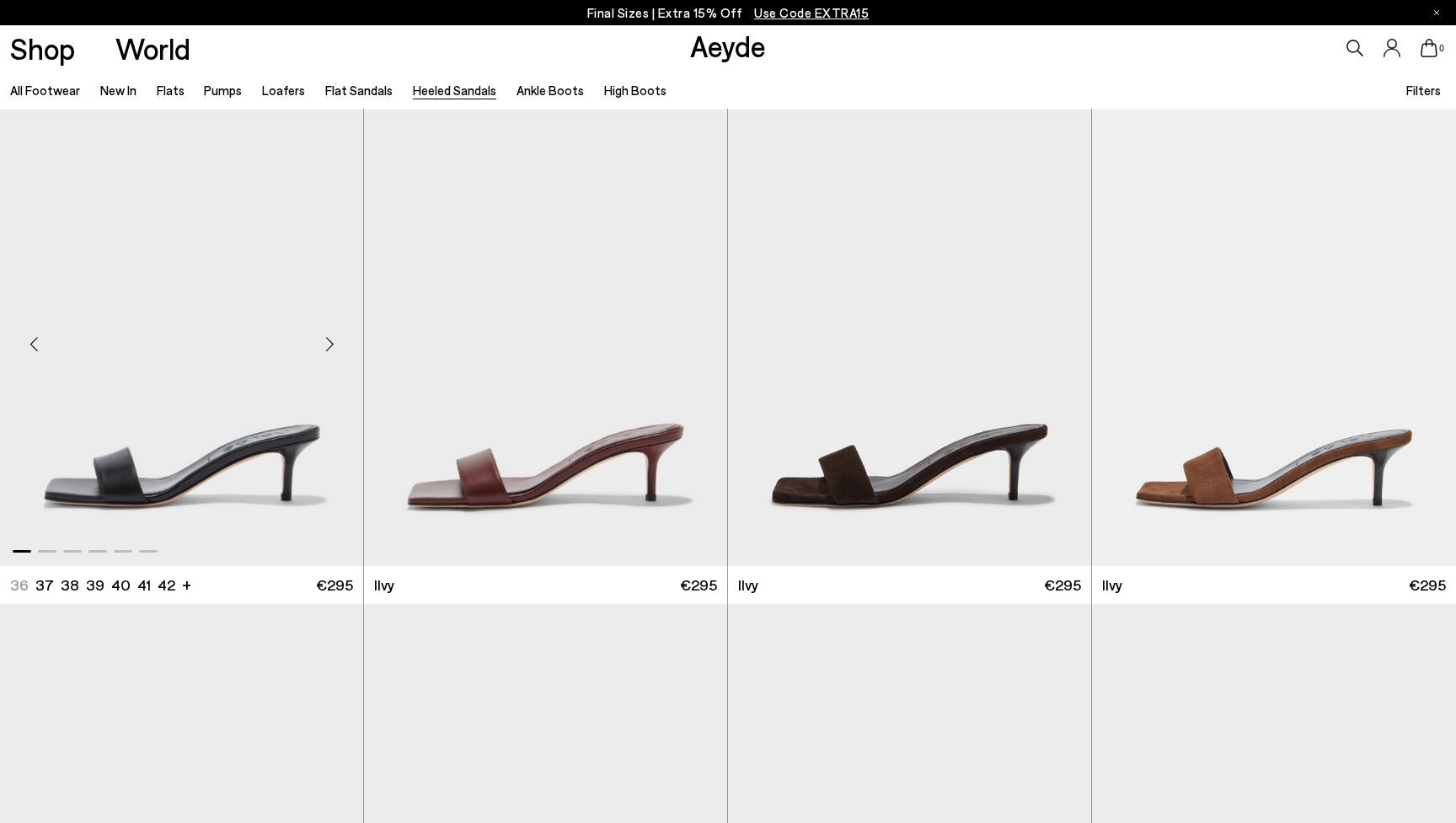
click at [332, 343] on div "Next slide" at bounding box center [329, 344] width 50 height 50
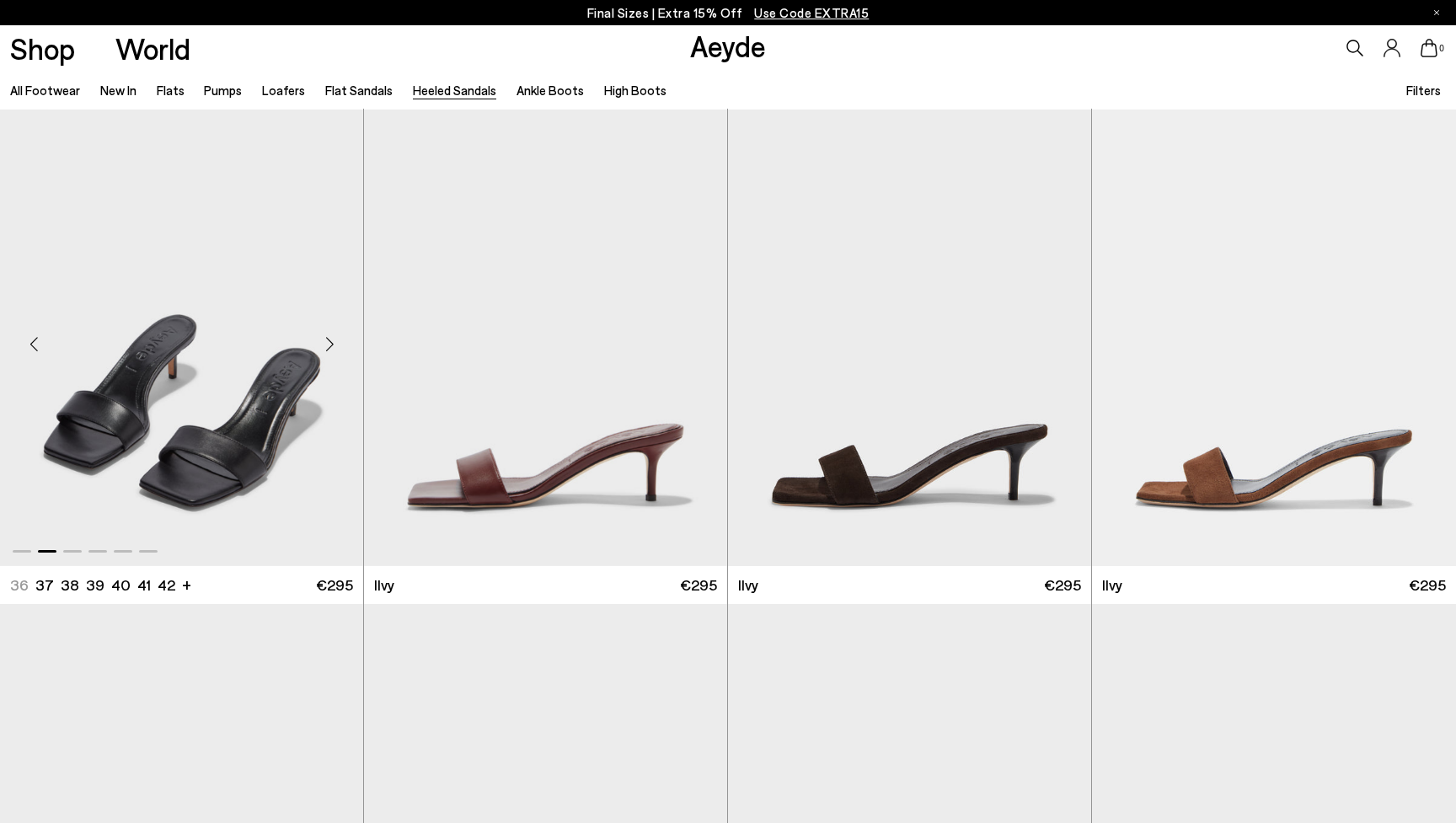
click at [332, 343] on div "Next slide" at bounding box center [329, 344] width 50 height 50
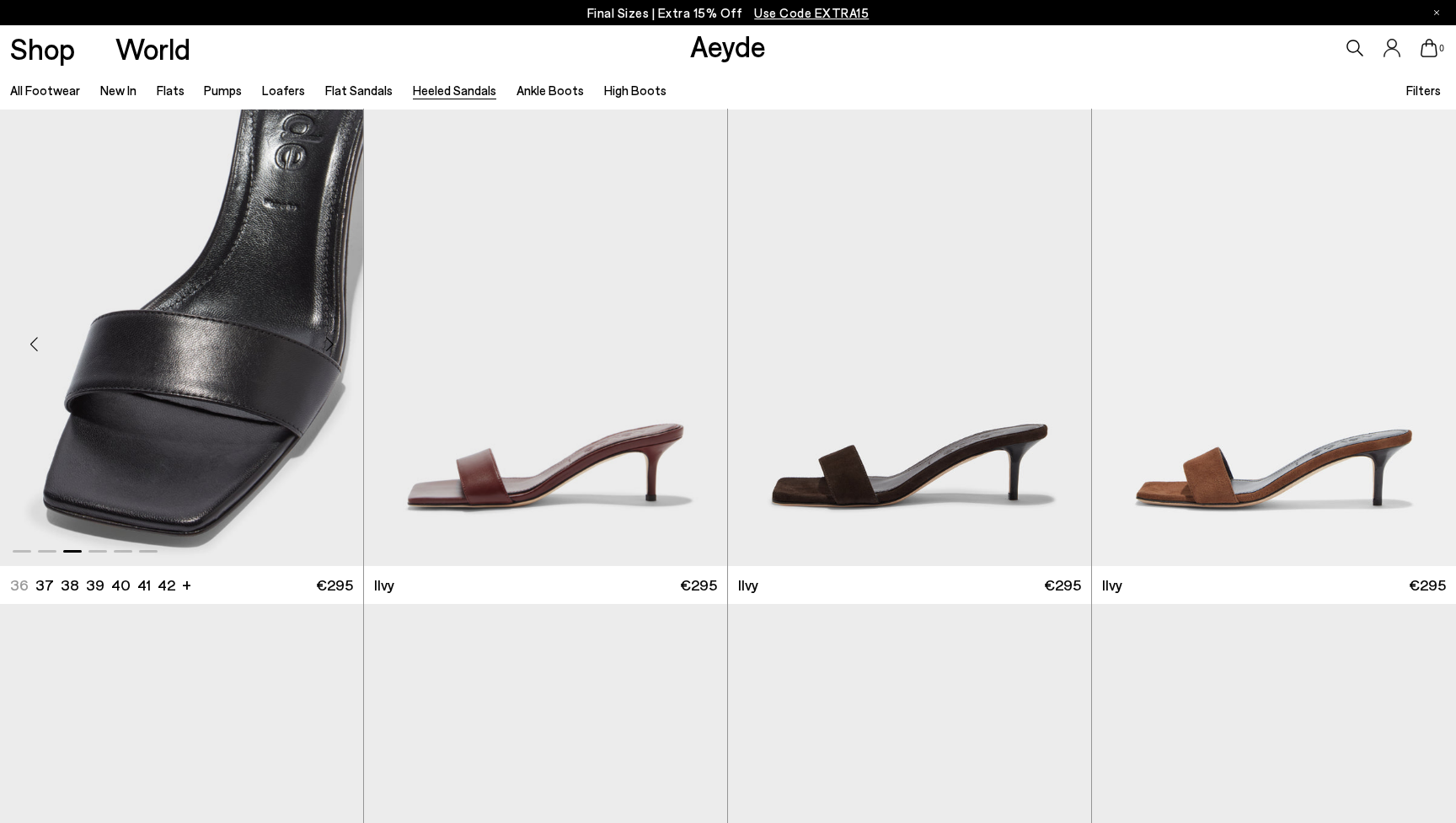
click at [332, 343] on div "Next slide" at bounding box center [329, 344] width 50 height 50
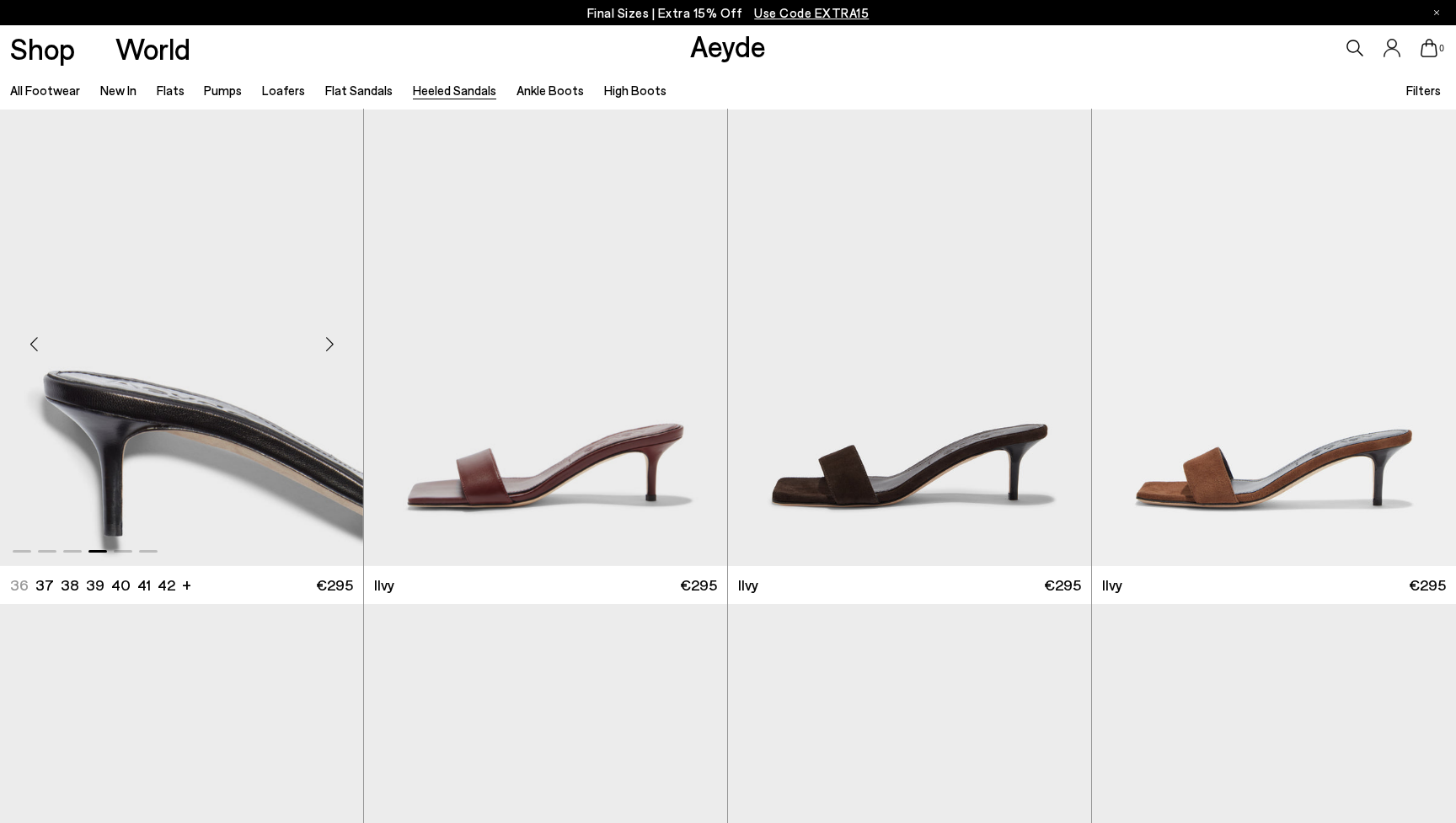
click at [332, 343] on div "Next slide" at bounding box center [329, 344] width 50 height 50
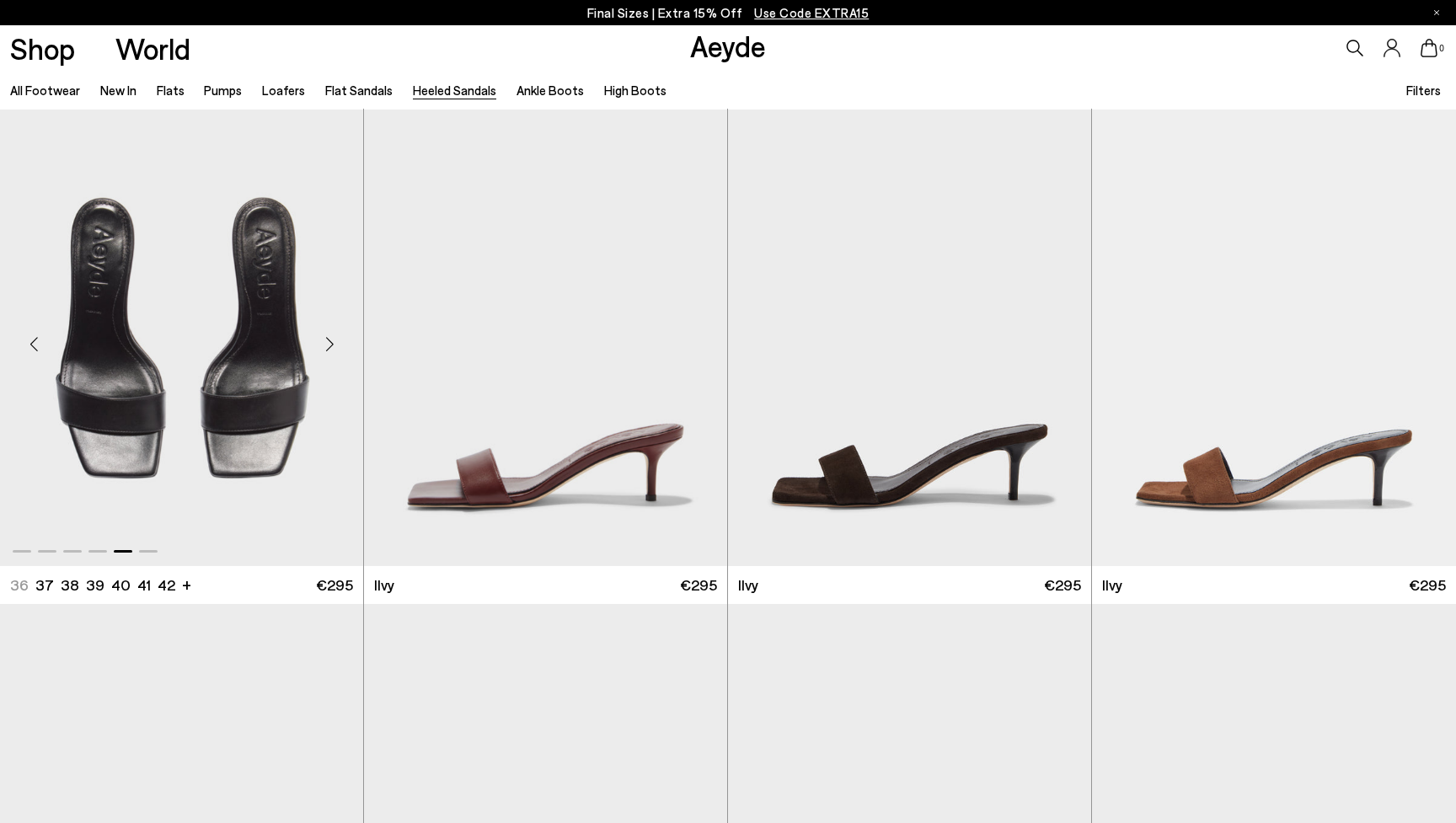
click at [332, 343] on div "Next slide" at bounding box center [329, 344] width 50 height 50
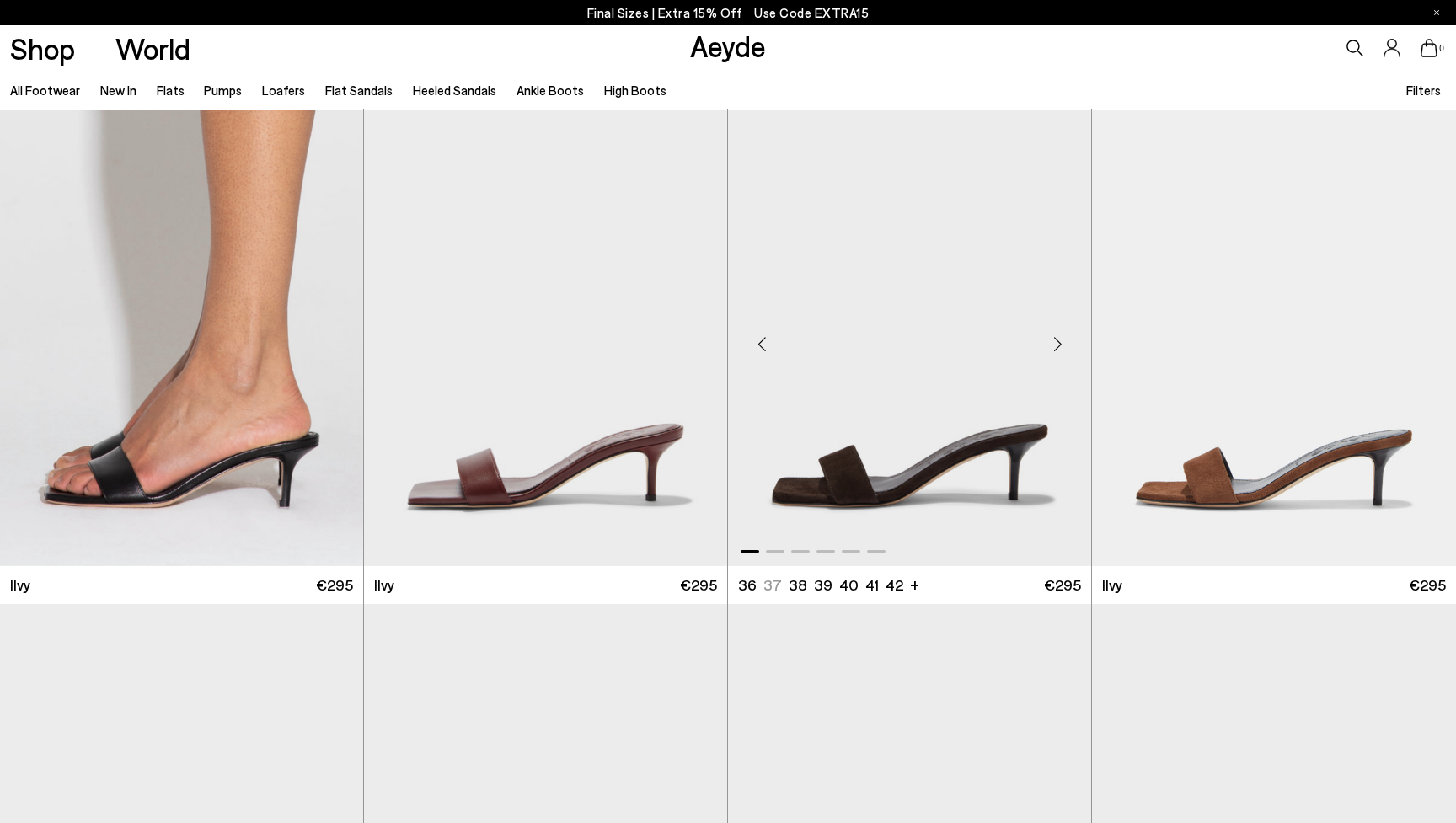
click at [1057, 347] on div "Next slide" at bounding box center [1057, 344] width 50 height 50
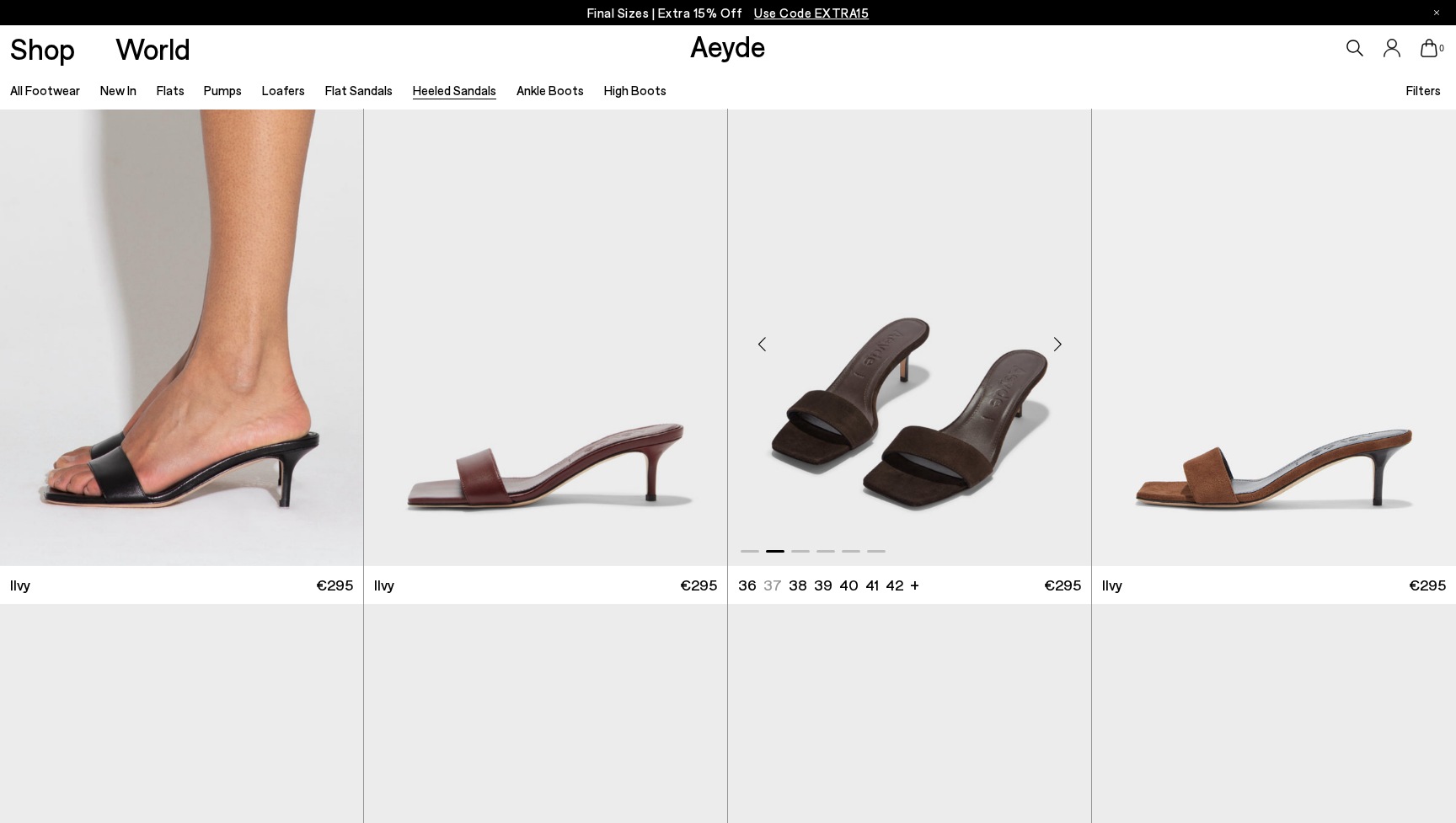
click at [1057, 347] on div "Next slide" at bounding box center [1057, 344] width 50 height 50
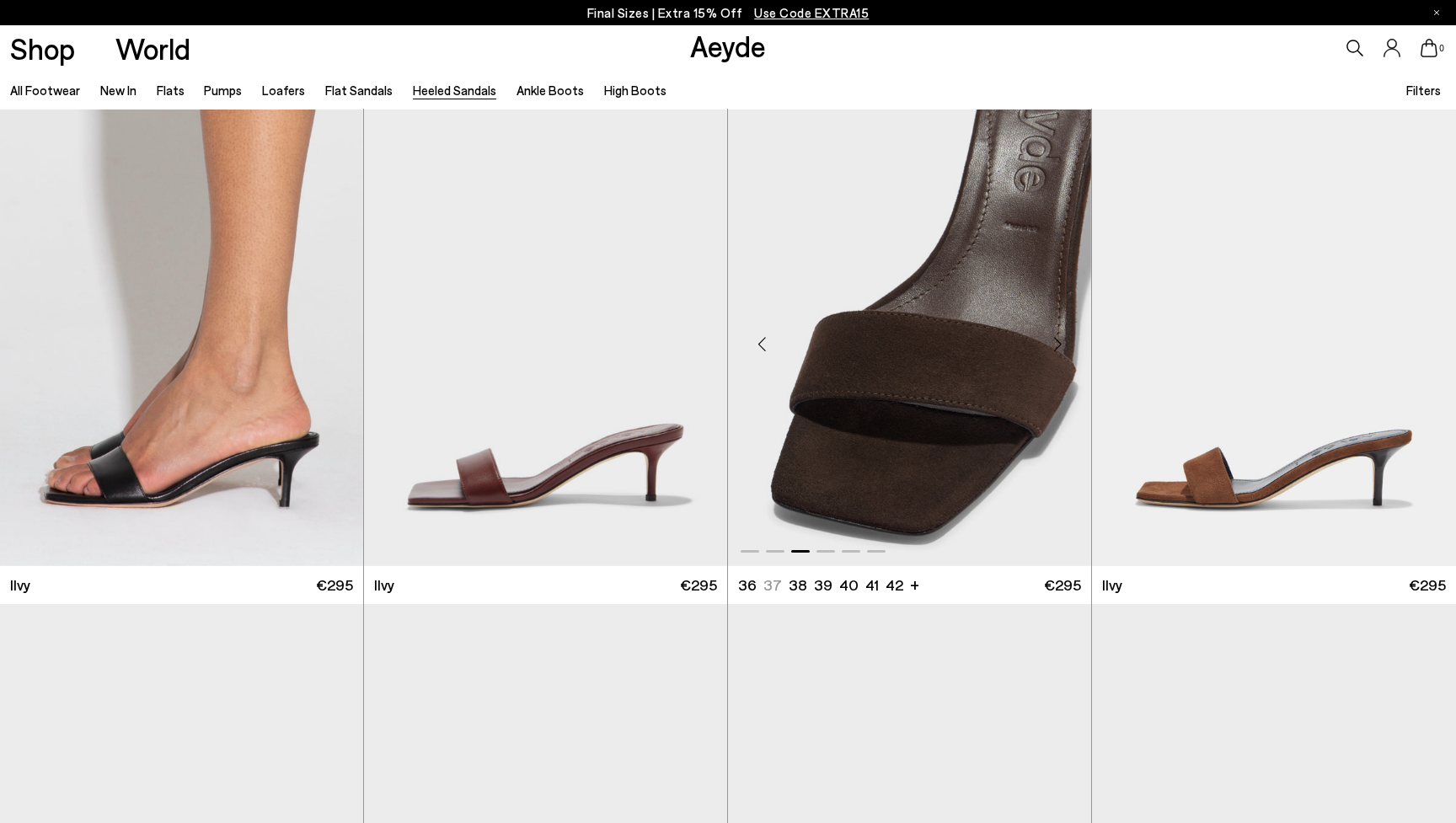
click at [1057, 347] on div "Next slide" at bounding box center [1057, 344] width 50 height 50
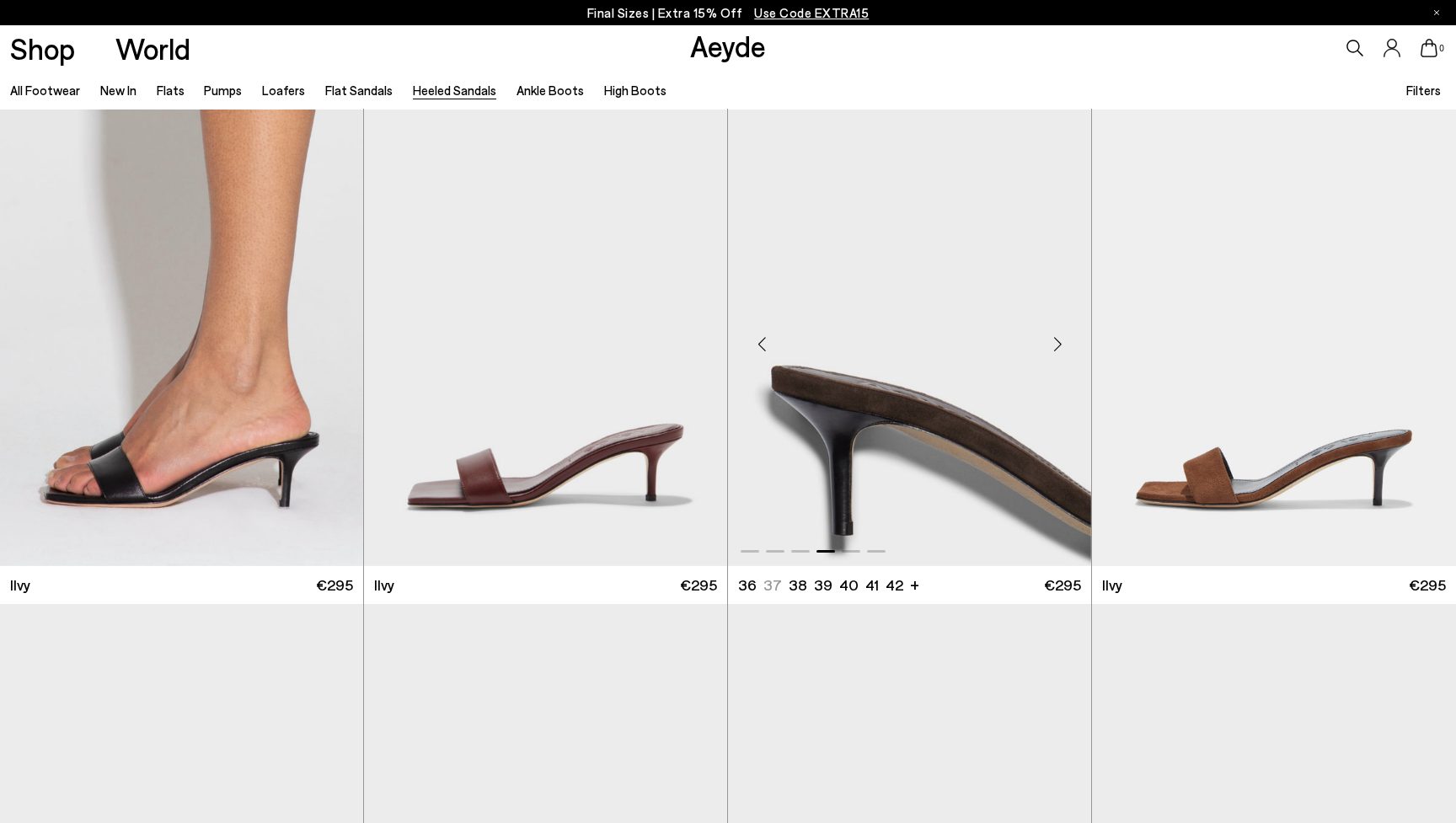
click at [1057, 347] on div "Next slide" at bounding box center [1057, 344] width 50 height 50
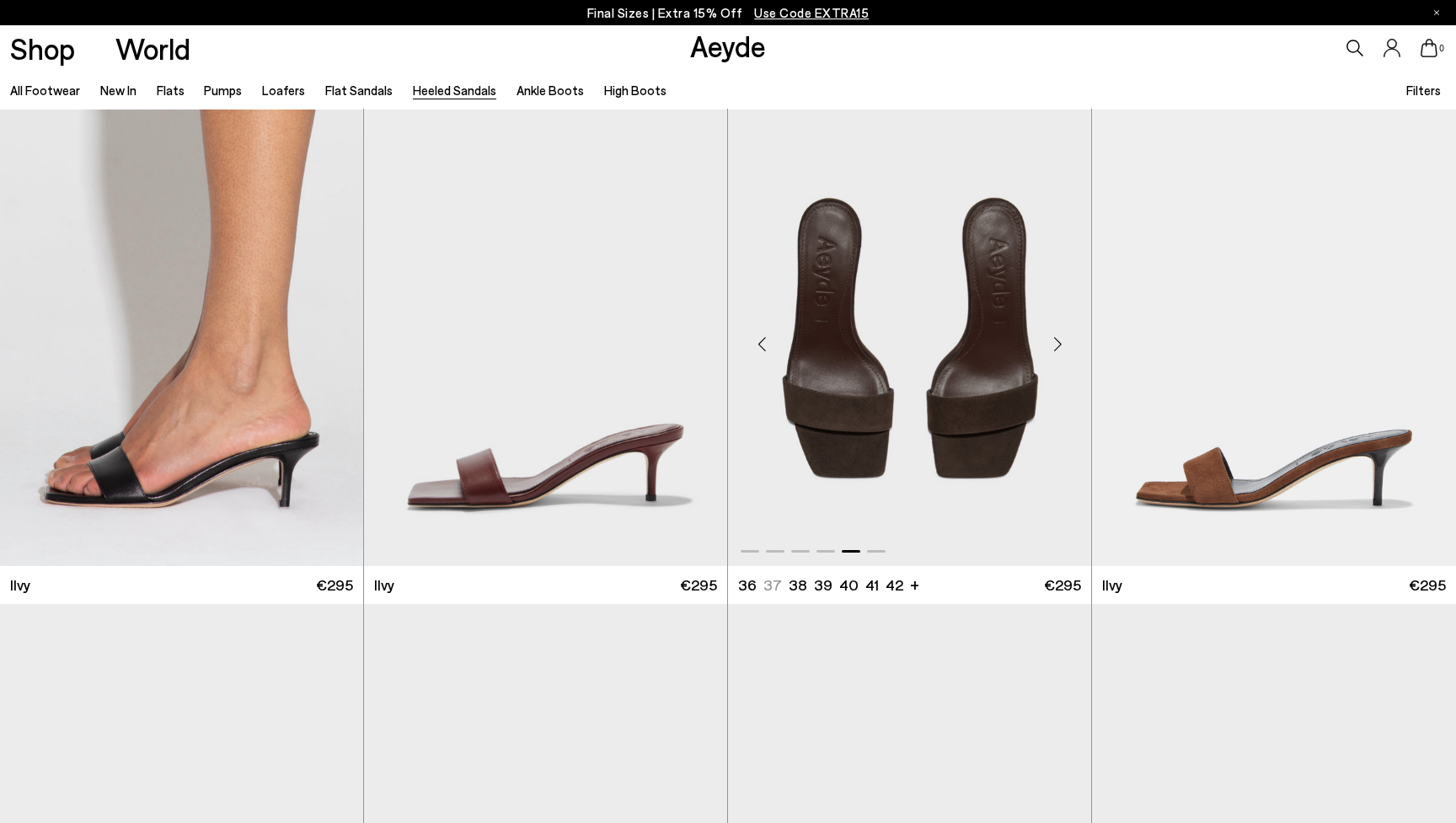
click at [1057, 347] on div "Next slide" at bounding box center [1057, 344] width 50 height 50
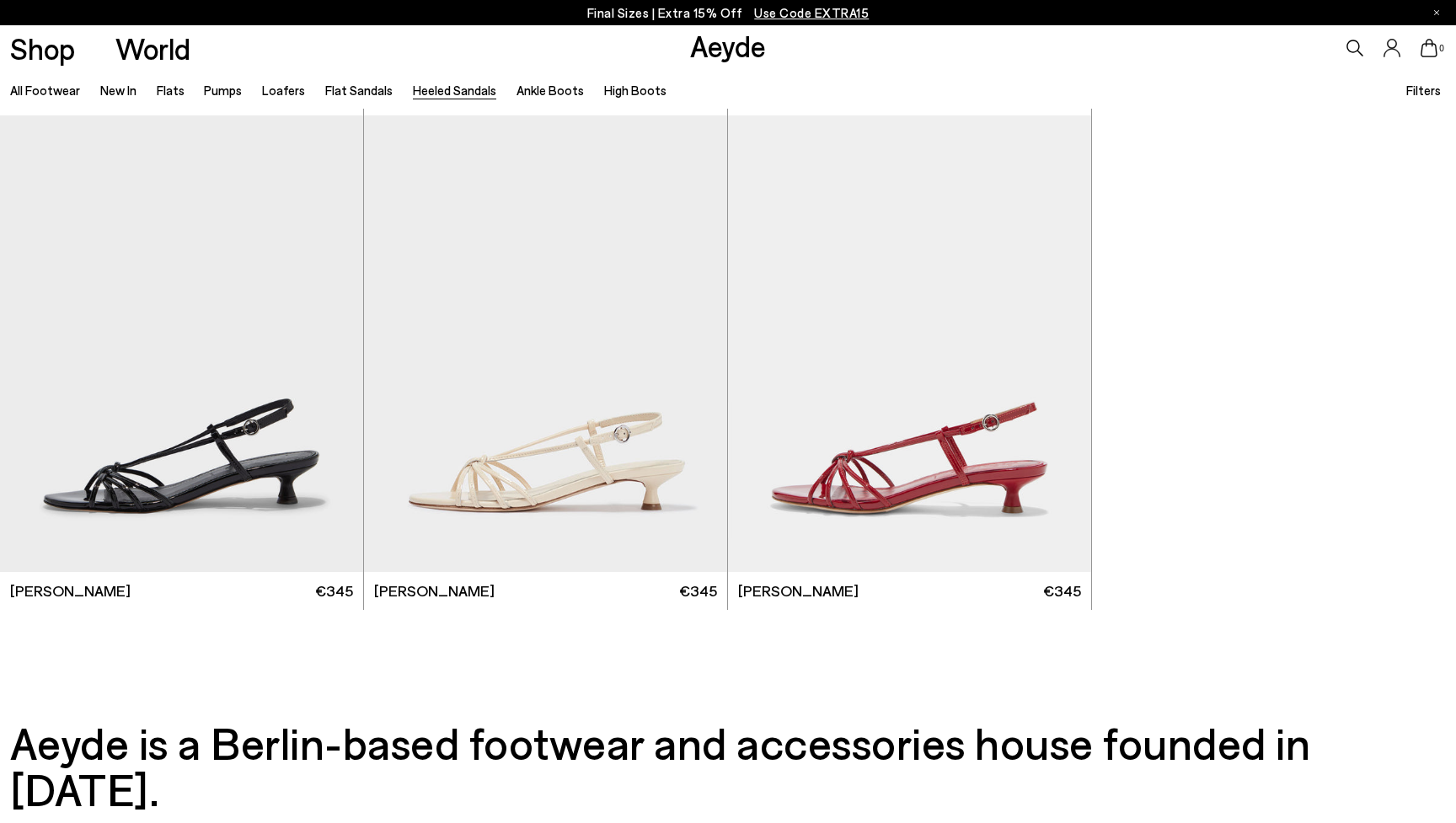
scroll to position [4442, 0]
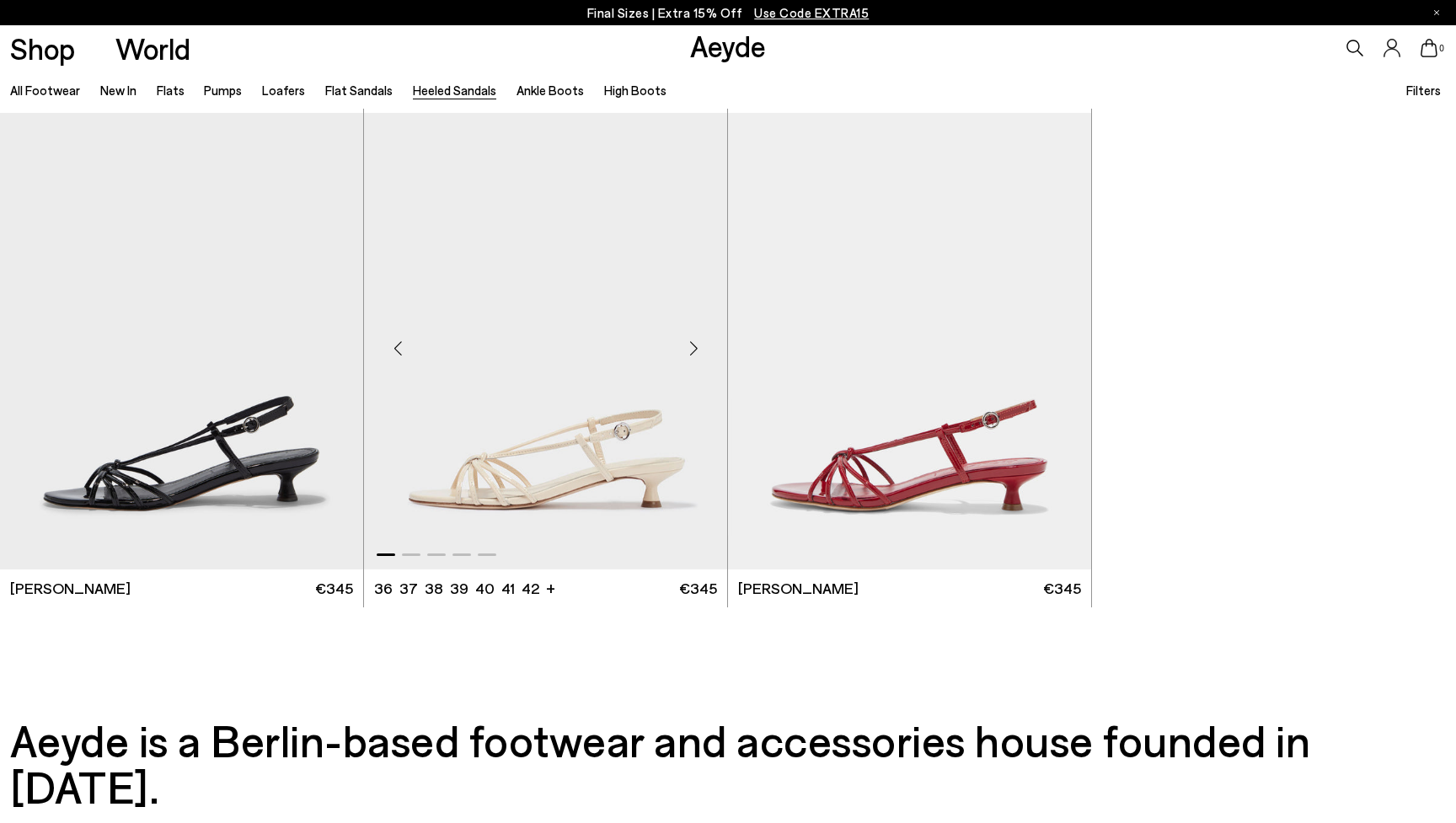
click at [695, 350] on div "Next slide" at bounding box center [693, 348] width 50 height 50
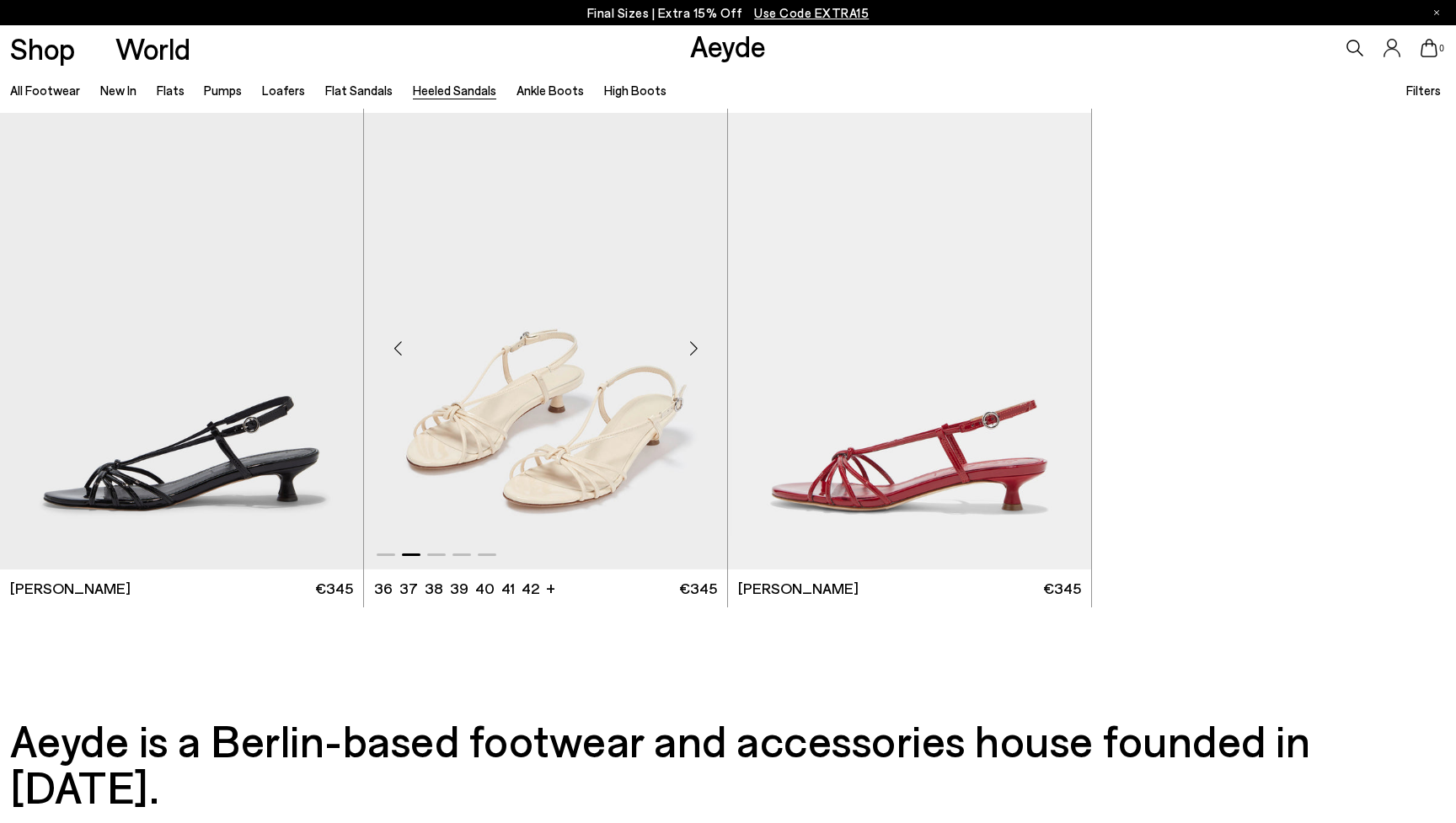
click at [695, 350] on div "Next slide" at bounding box center [693, 348] width 50 height 50
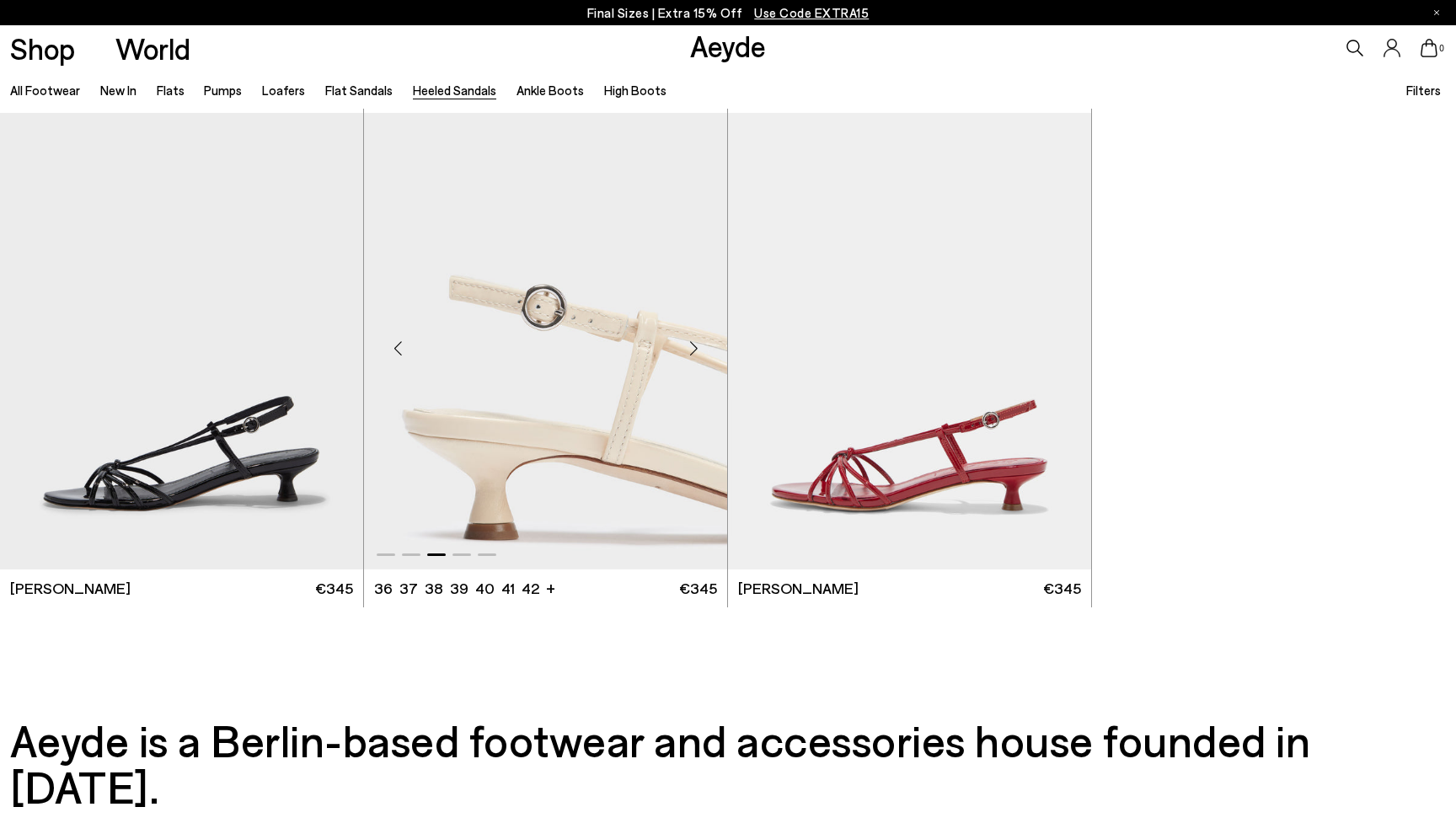
click at [695, 350] on div "Next slide" at bounding box center [693, 348] width 50 height 50
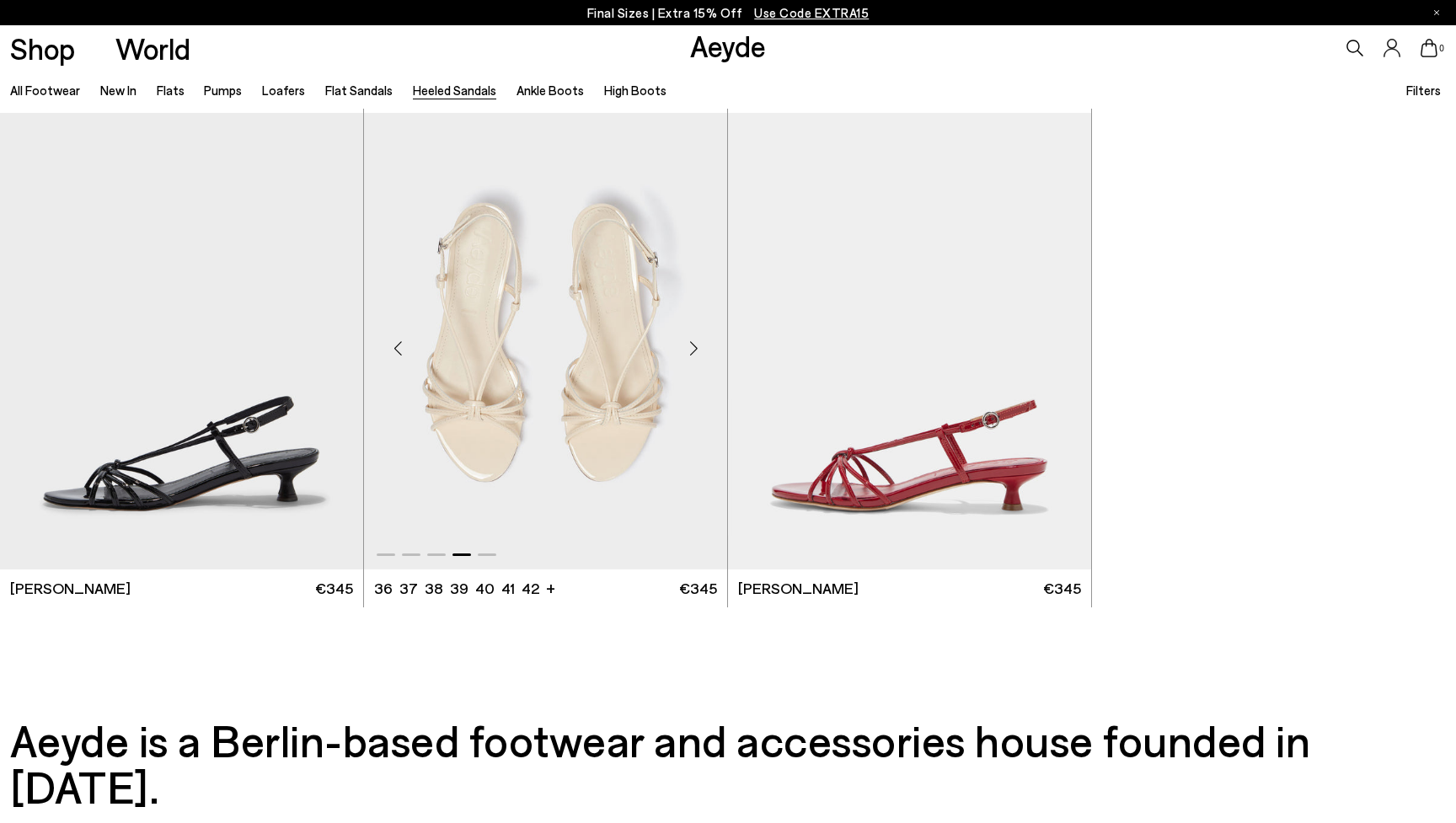
click at [695, 350] on div "Next slide" at bounding box center [693, 348] width 50 height 50
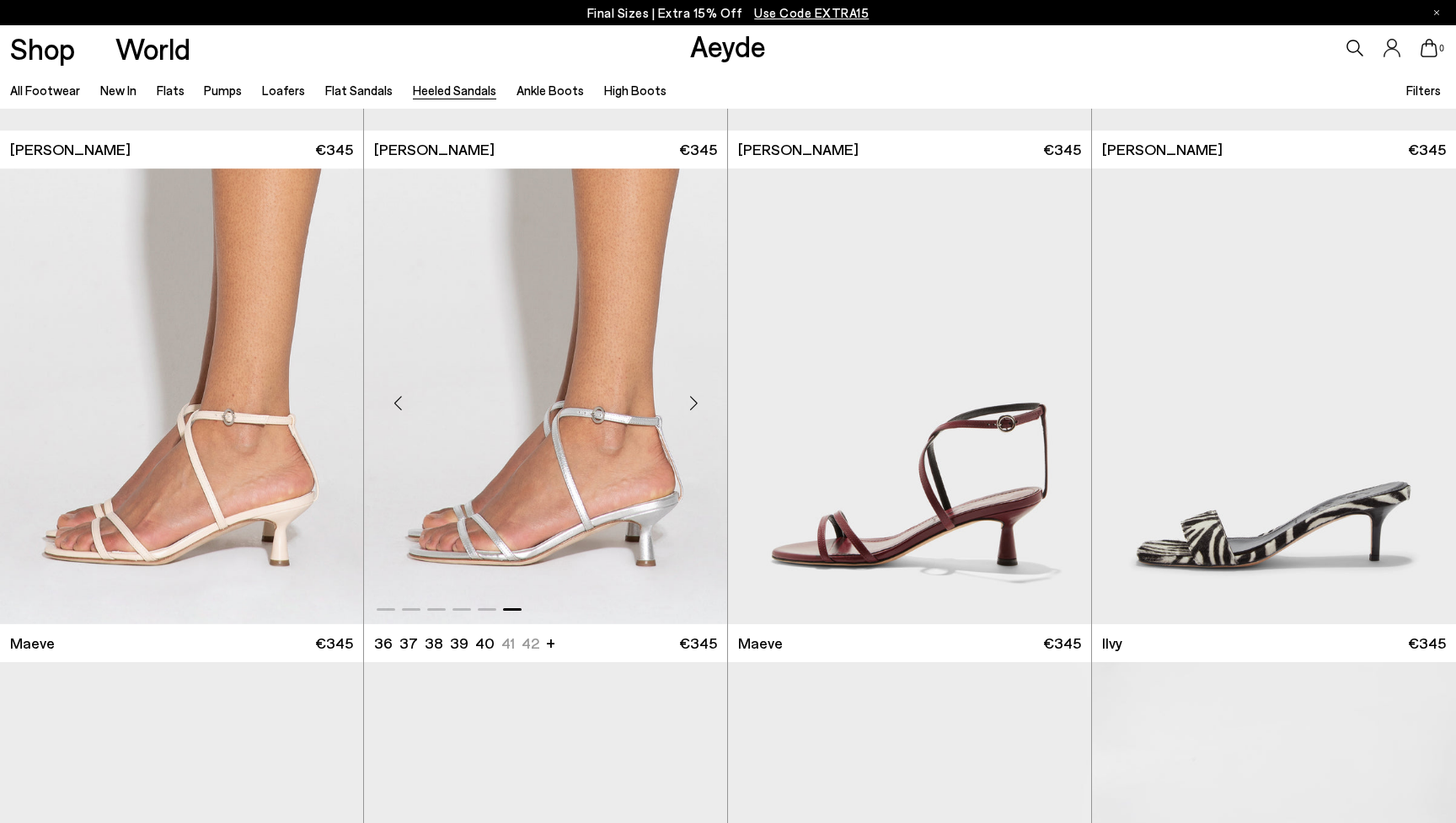
scroll to position [2411, 0]
click at [334, 403] on div "Next slide" at bounding box center [329, 402] width 50 height 50
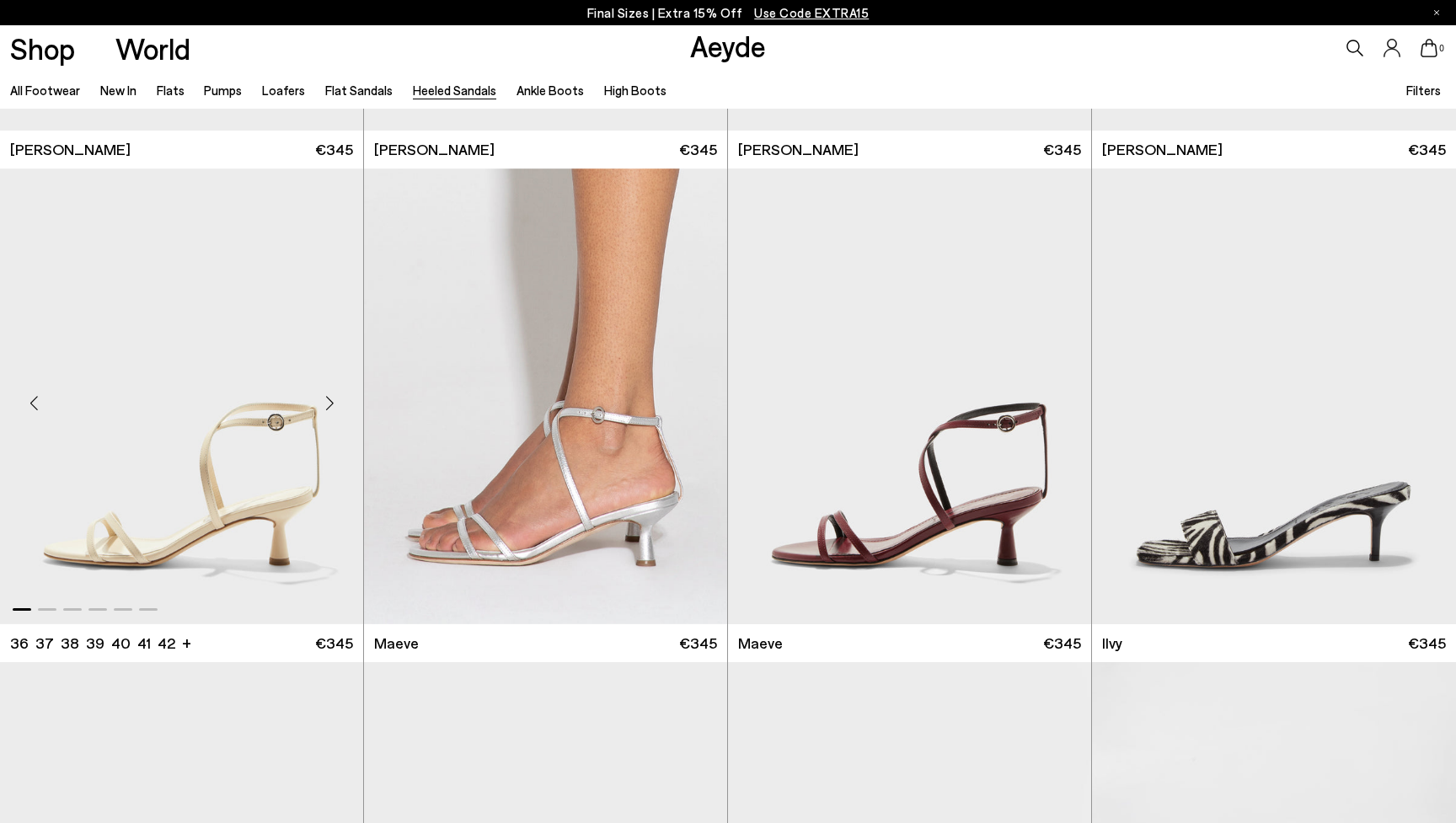
click at [334, 403] on div "Next slide" at bounding box center [329, 402] width 50 height 50
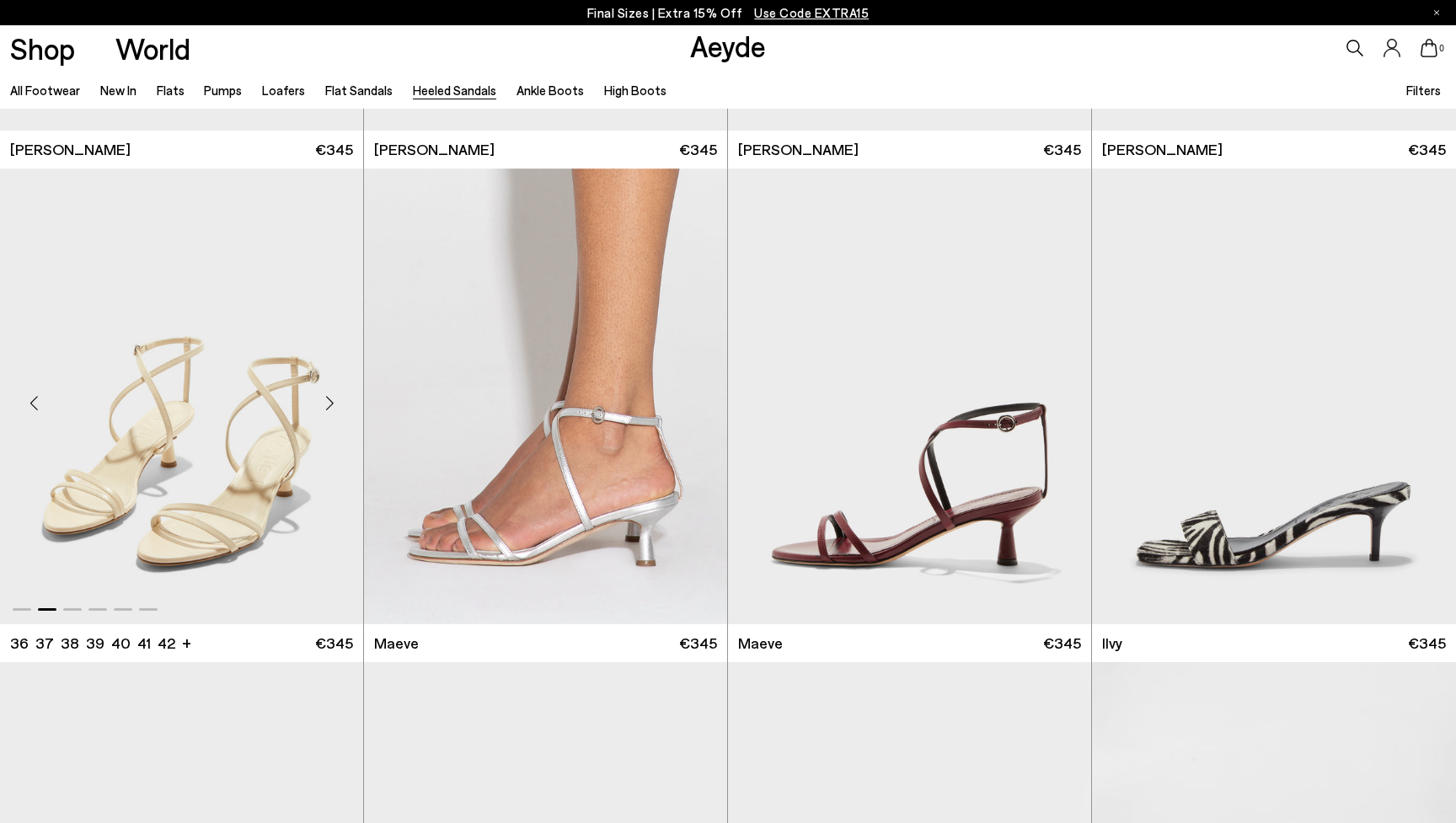
click at [334, 403] on div "Next slide" at bounding box center [329, 402] width 50 height 50
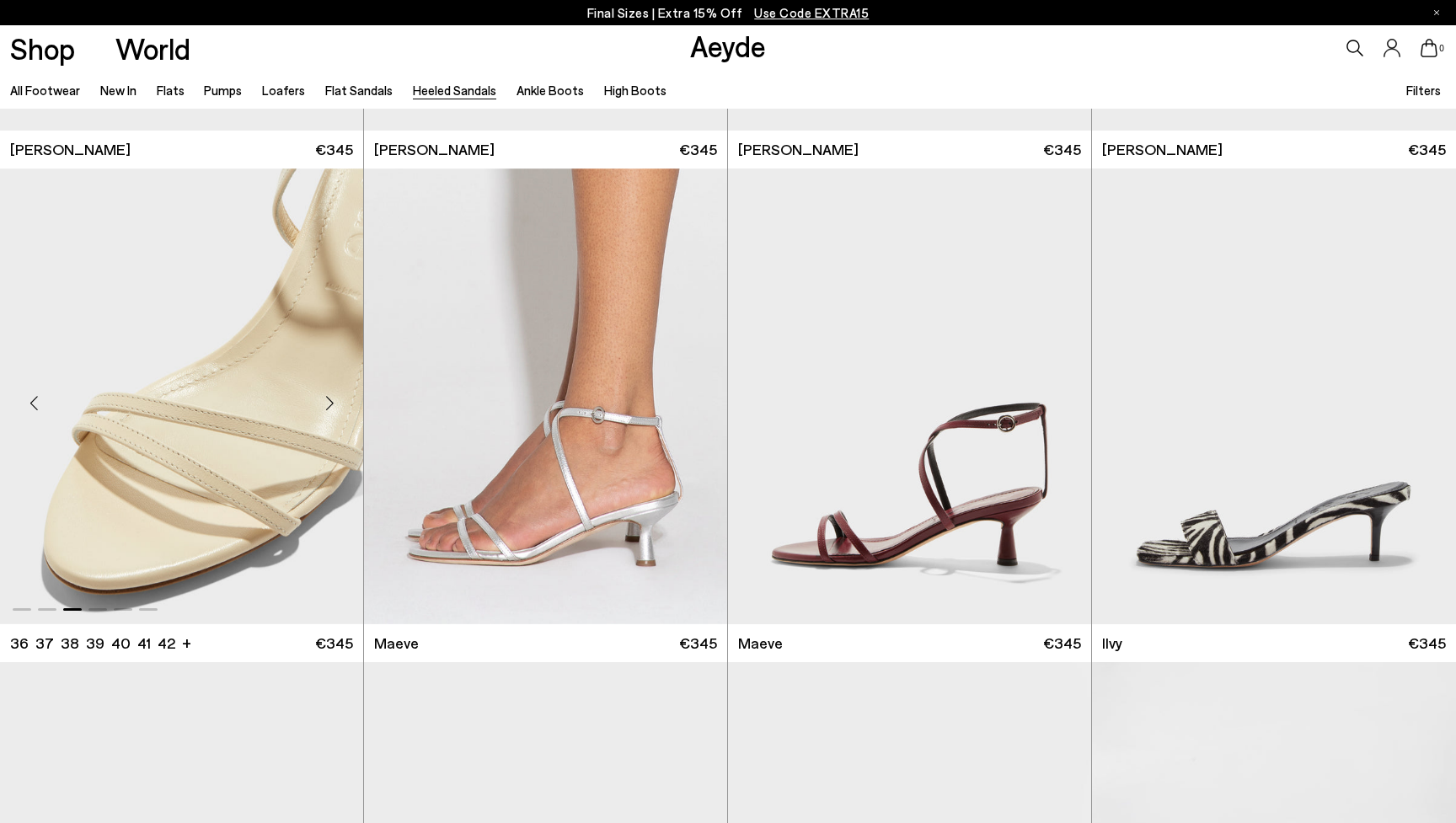
click at [334, 403] on div "Next slide" at bounding box center [329, 402] width 50 height 50
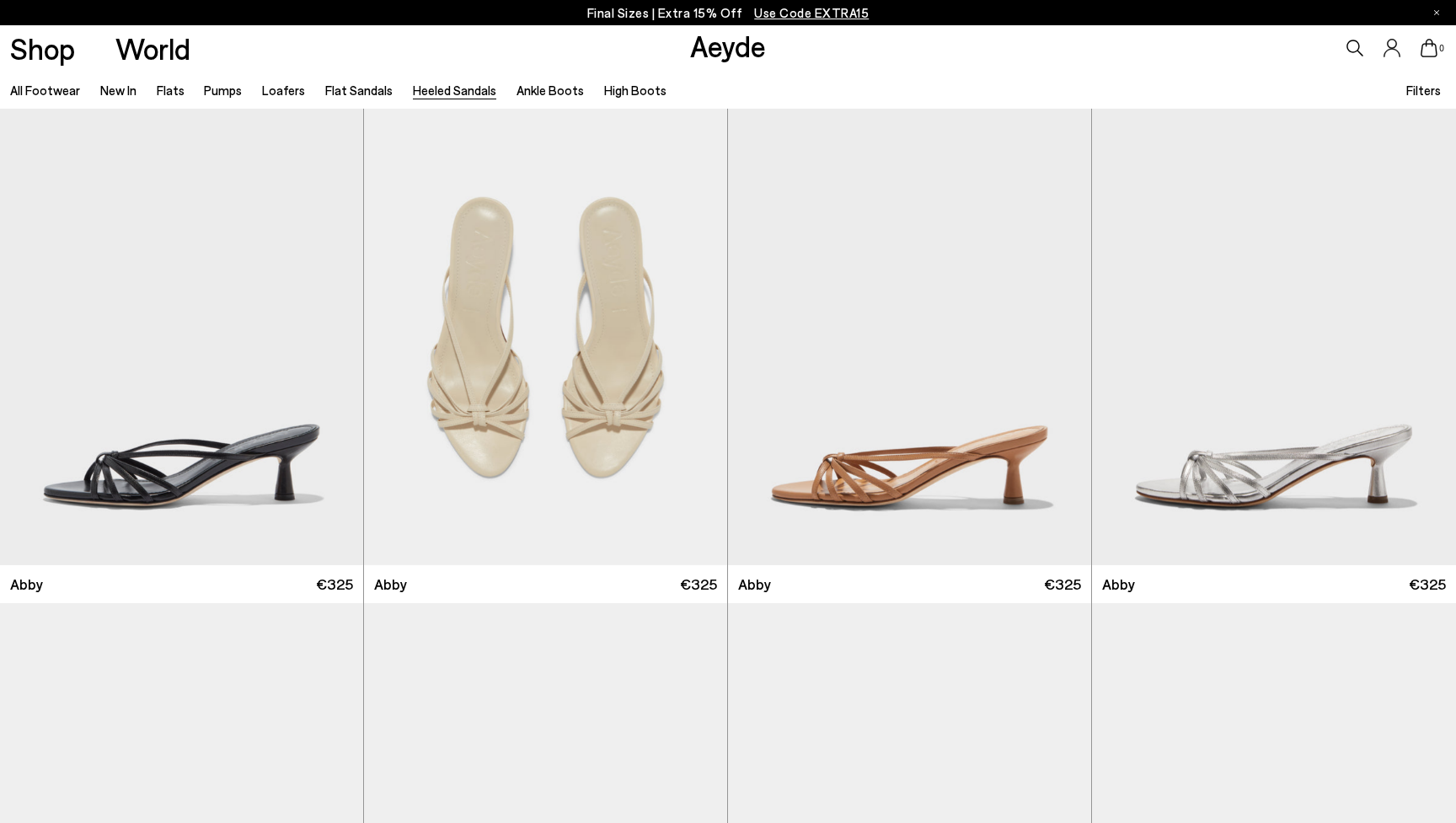
scroll to position [0, 0]
